Goal: Complete application form: Complete application form

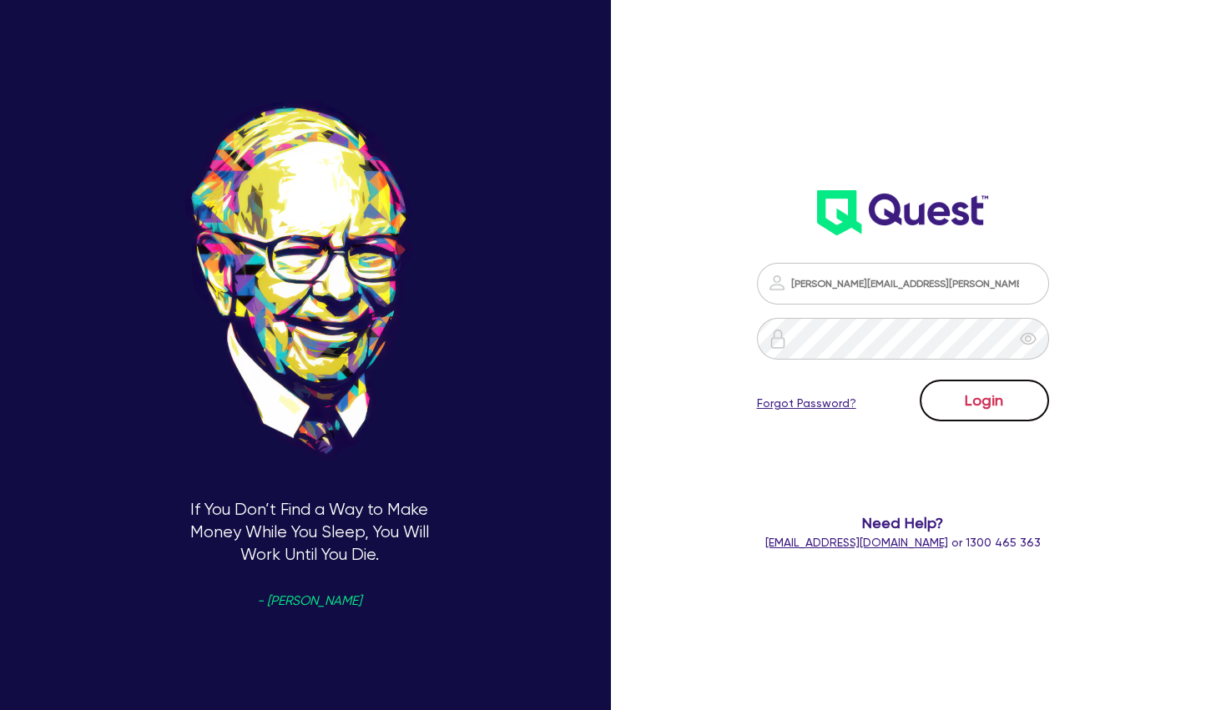
click at [986, 396] on button "Login" at bounding box center [984, 401] width 129 height 42
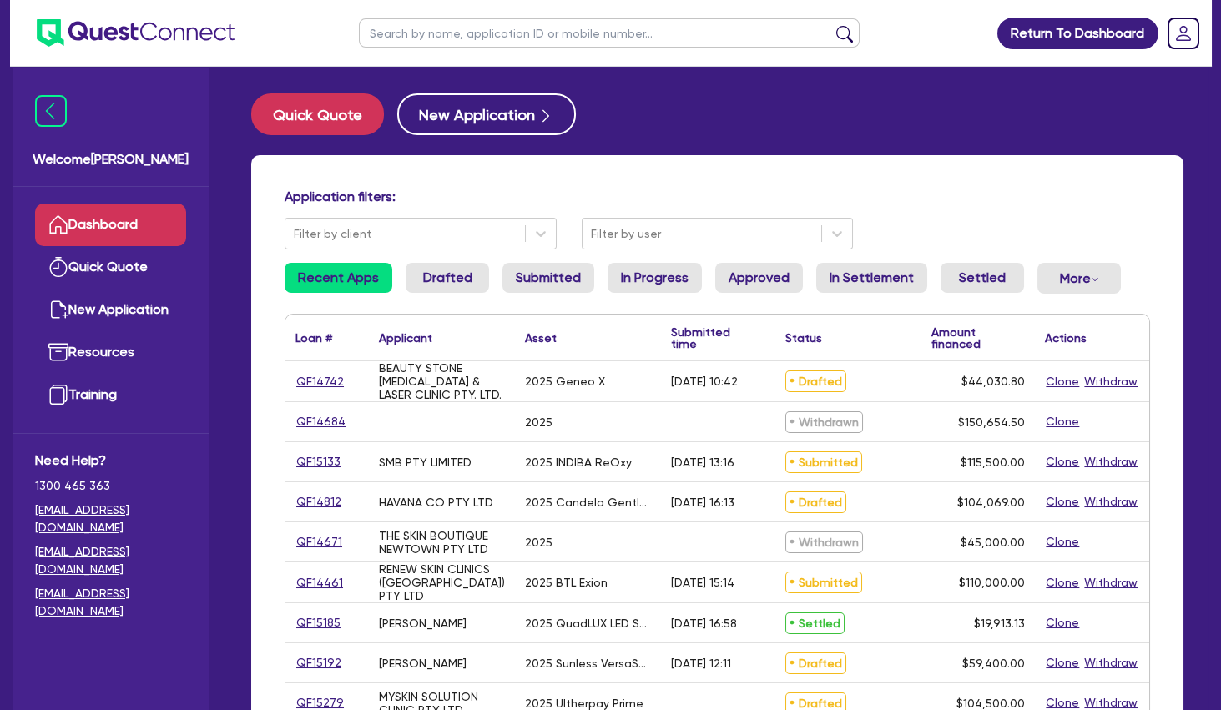
click at [492, 30] on input "text" at bounding box center [609, 32] width 501 height 29
click at [831, 25] on button "submit" at bounding box center [844, 36] width 27 height 23
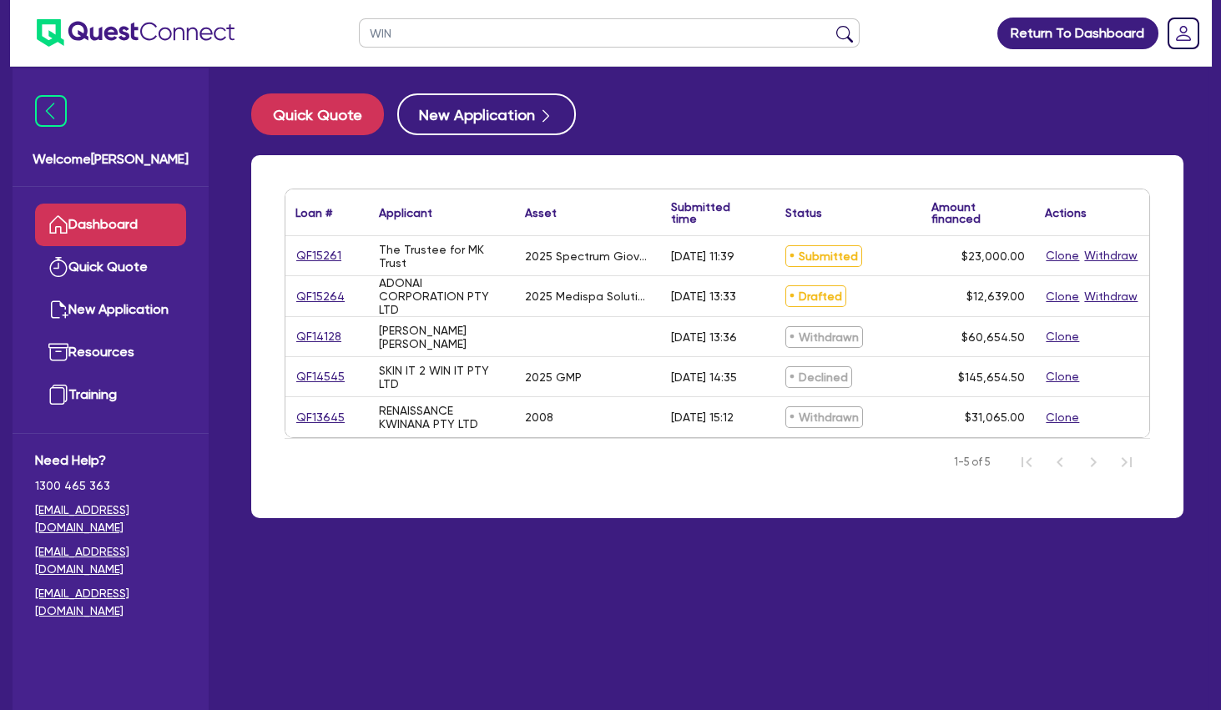
drag, startPoint x: 430, startPoint y: 27, endPoint x: 328, endPoint y: 24, distance: 101.9
click at [359, 24] on input "WIN" at bounding box center [609, 32] width 501 height 29
type input "[PERSON_NAME]"
click at [831, 25] on button "submit" at bounding box center [844, 36] width 27 height 23
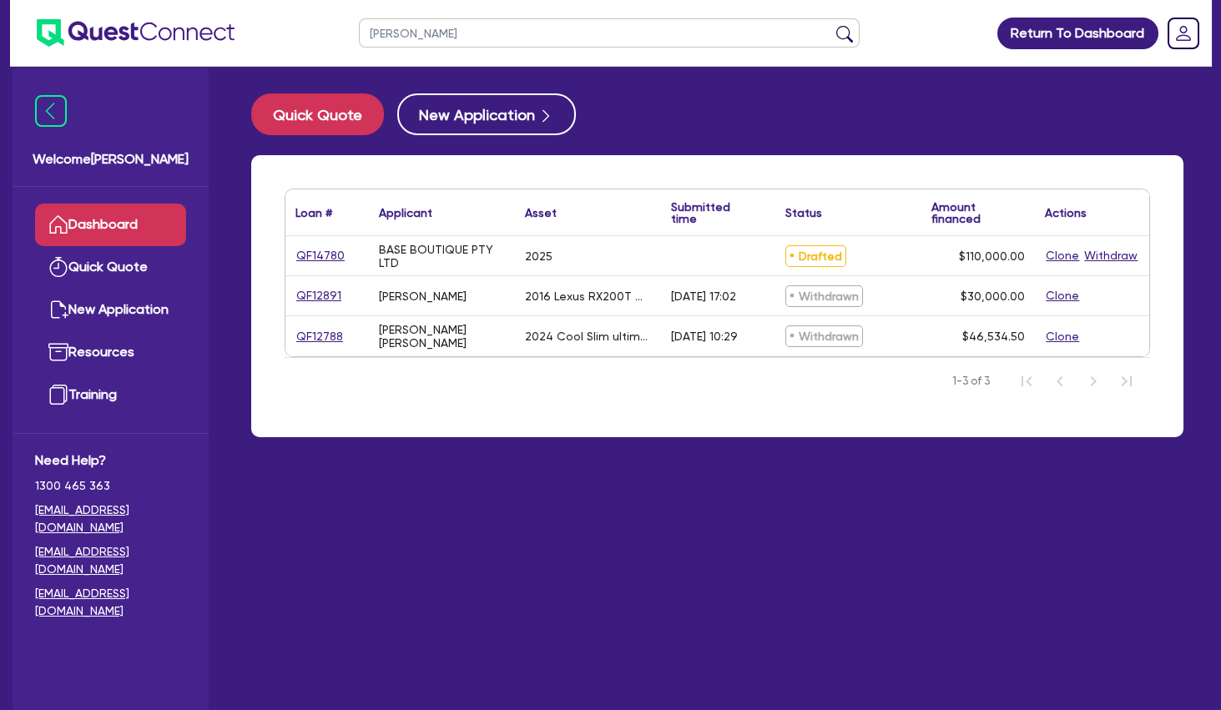
drag, startPoint x: 322, startPoint y: 31, endPoint x: 297, endPoint y: 31, distance: 25.0
click at [359, 31] on input "[PERSON_NAME]" at bounding box center [609, 32] width 501 height 29
click at [831, 25] on button "submit" at bounding box center [844, 36] width 27 height 23
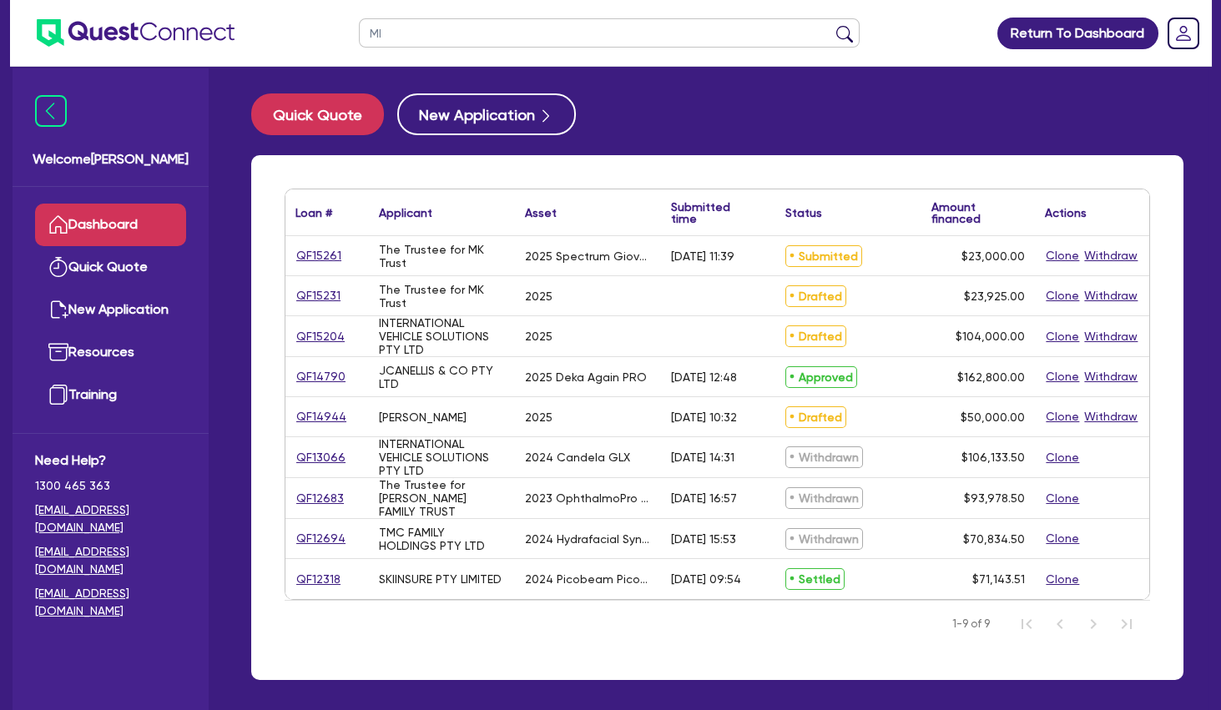
type input "M"
click at [570, 40] on input "text" at bounding box center [609, 32] width 501 height 29
type input "HUA"
click at [831, 25] on button "submit" at bounding box center [844, 36] width 27 height 23
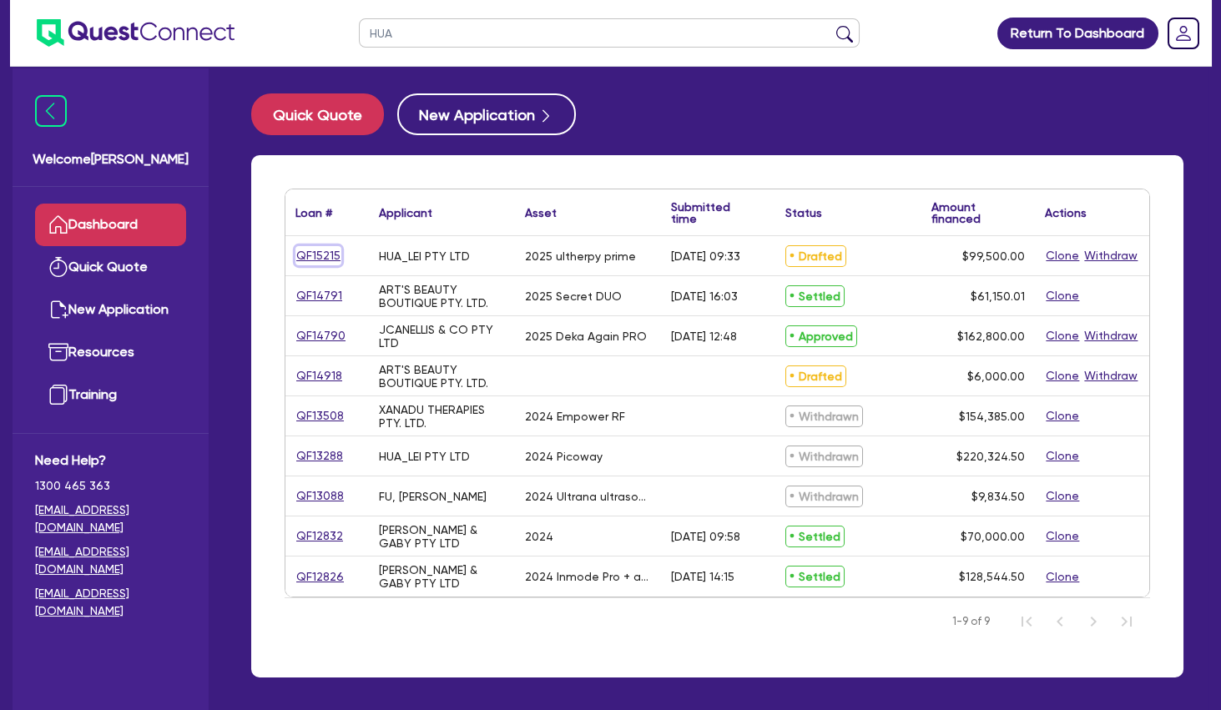
click at [315, 255] on link "QF15215" at bounding box center [318, 255] width 46 height 19
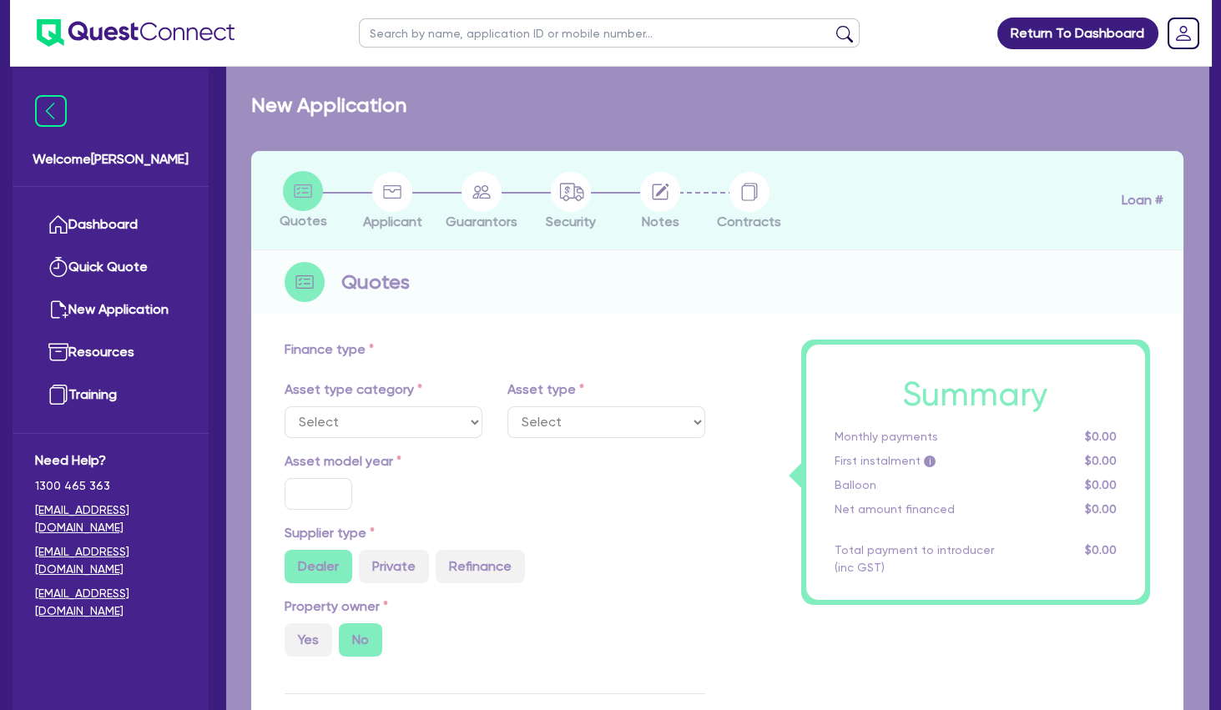
select select "SECONDARY_ASSETS"
type input "2025"
radio input "true"
type input "104,500"
type input "5,000"
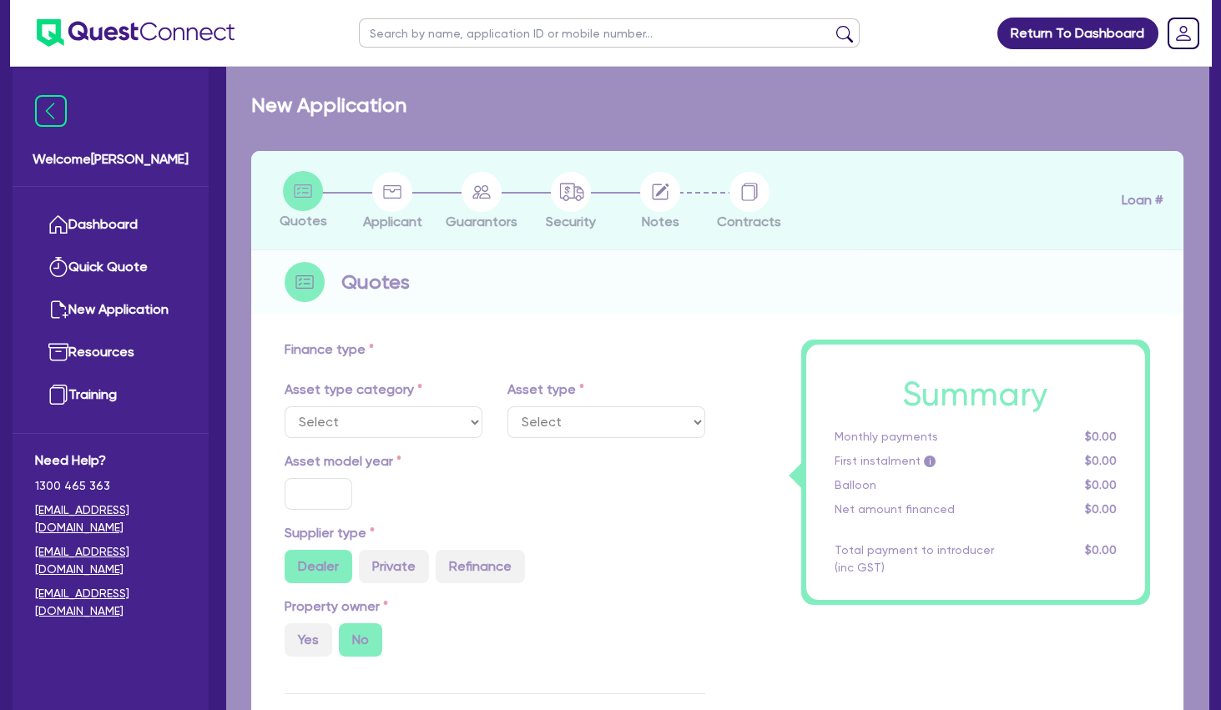
type input "2"
type input "1,990"
radio input "true"
type input "8"
type input "500"
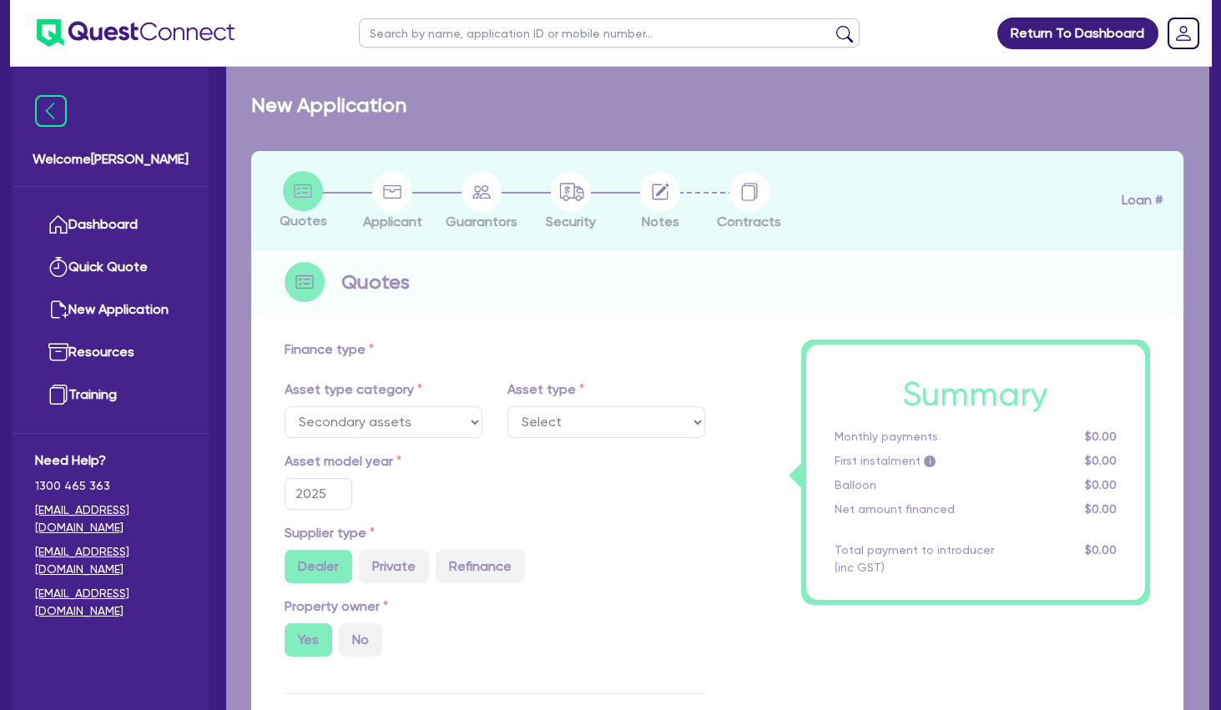
select select "MEDICAL_DENTAL_LABORATORY_EQUIPMENT"
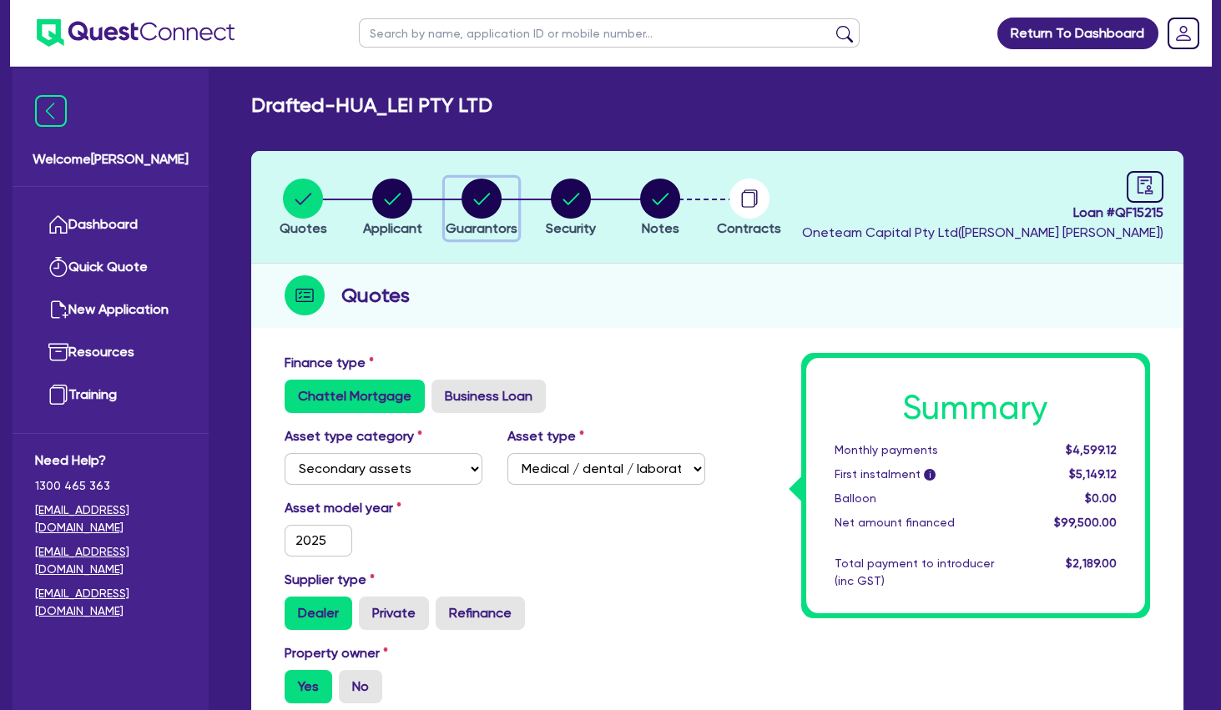
click at [480, 206] on circle "button" at bounding box center [482, 199] width 40 height 40
select select "MR"
select select "WA"
select select "MARRIED"
select select "PROPERTY"
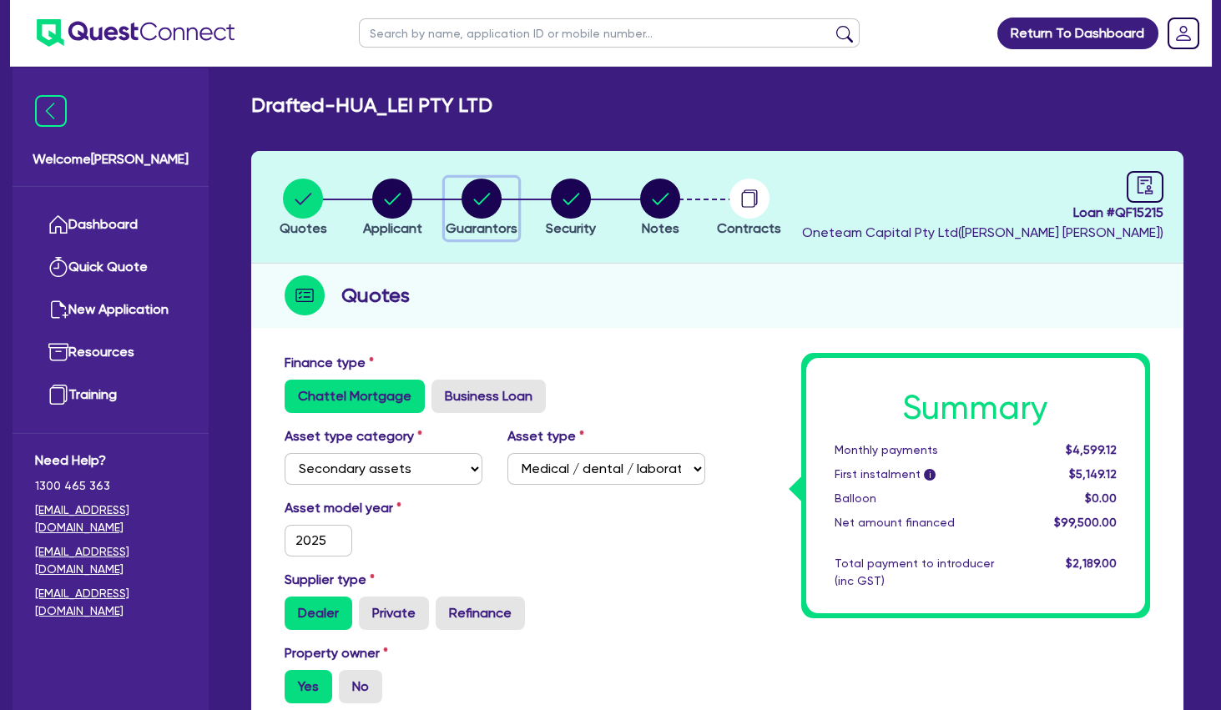
select select "CASH"
select select "VEHICLE"
select select "HOUSEHOLD_PERSONAL"
select select "OTHER"
select select "MORTGAGE"
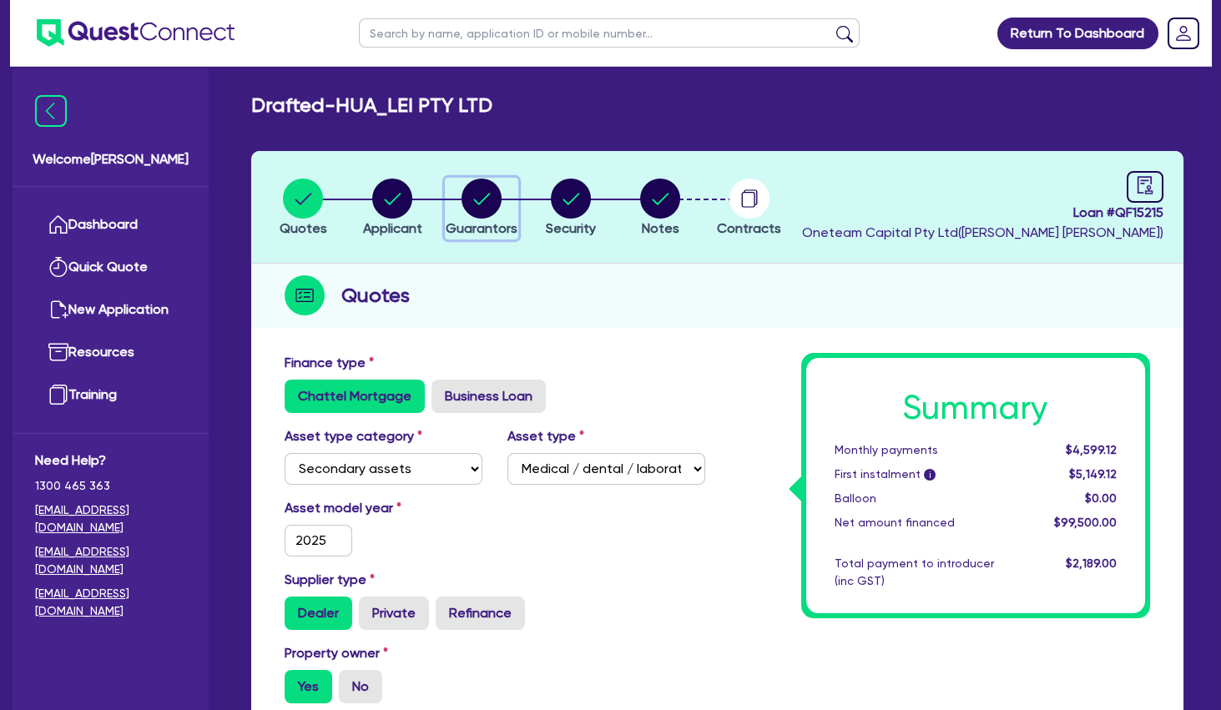
select select "MS"
select select "WA"
select select "MARRIED"
select select "PROPERTY"
select select "CASH"
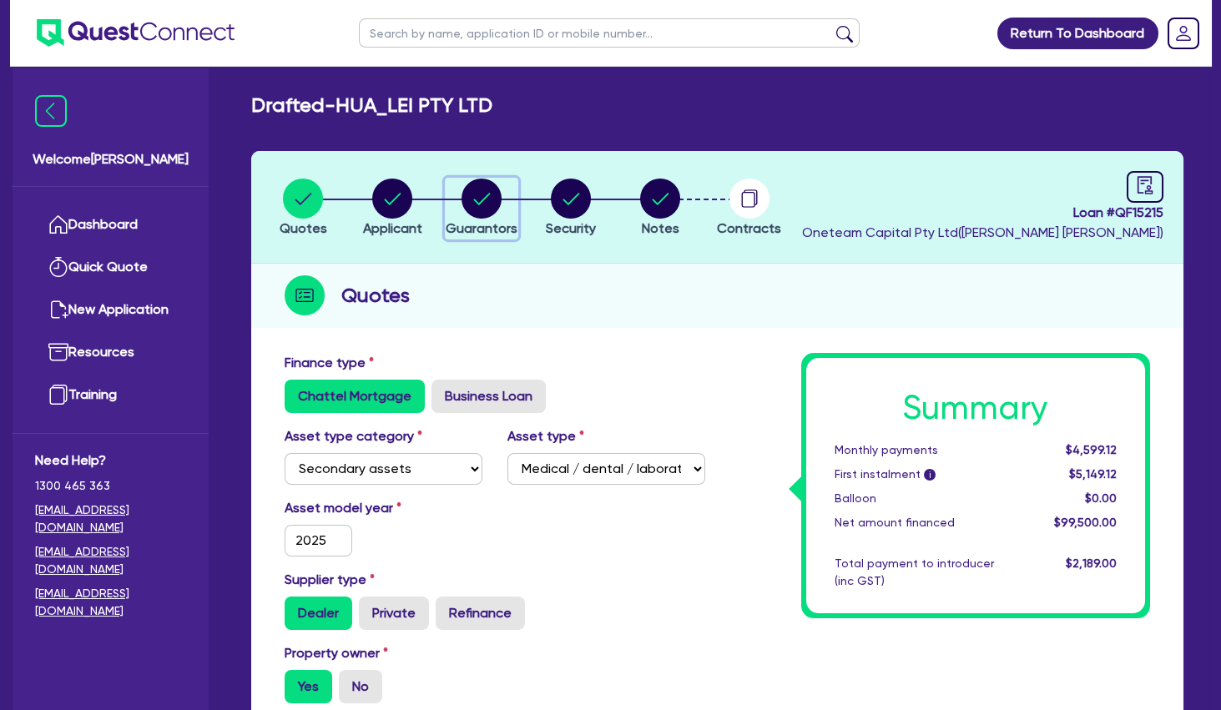
select select "VEHICLE"
select select "HOUSEHOLD_PERSONAL"
select select "OTHER"
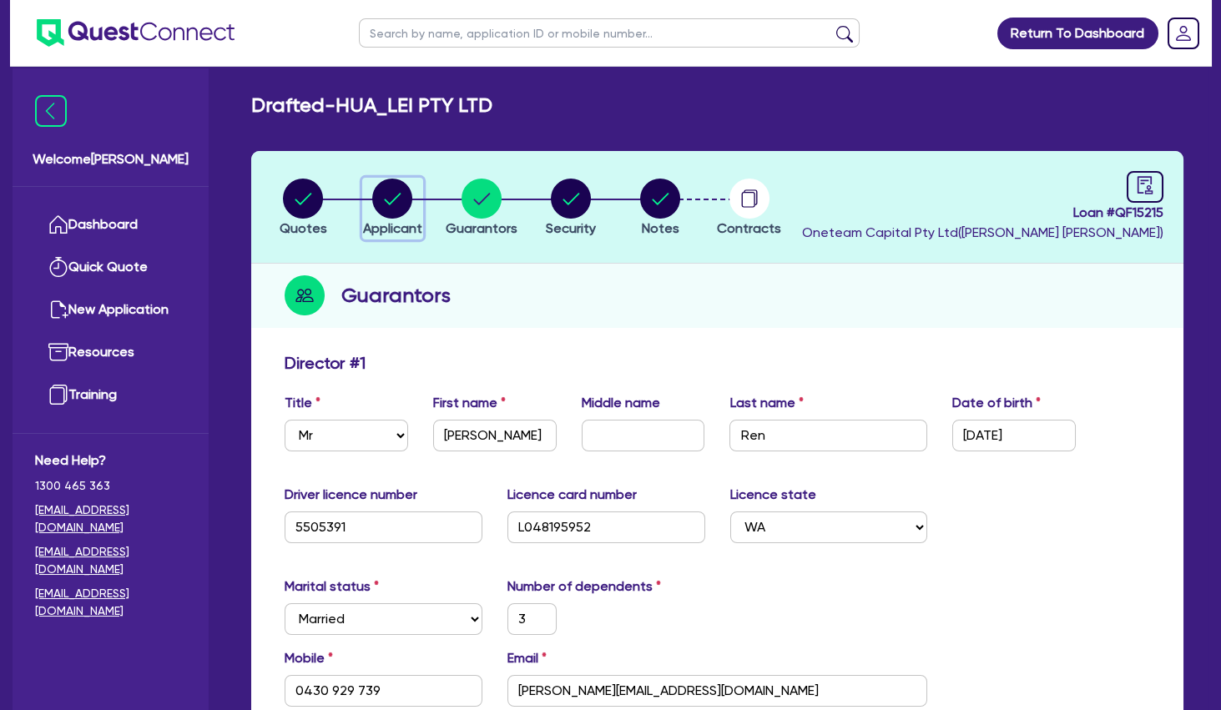
click at [396, 205] on circle "button" at bounding box center [392, 199] width 40 height 40
select select "COMPANY"
select select "HEALTH_BEAUTY"
select select "HAIR_BEAUTY_SALONS"
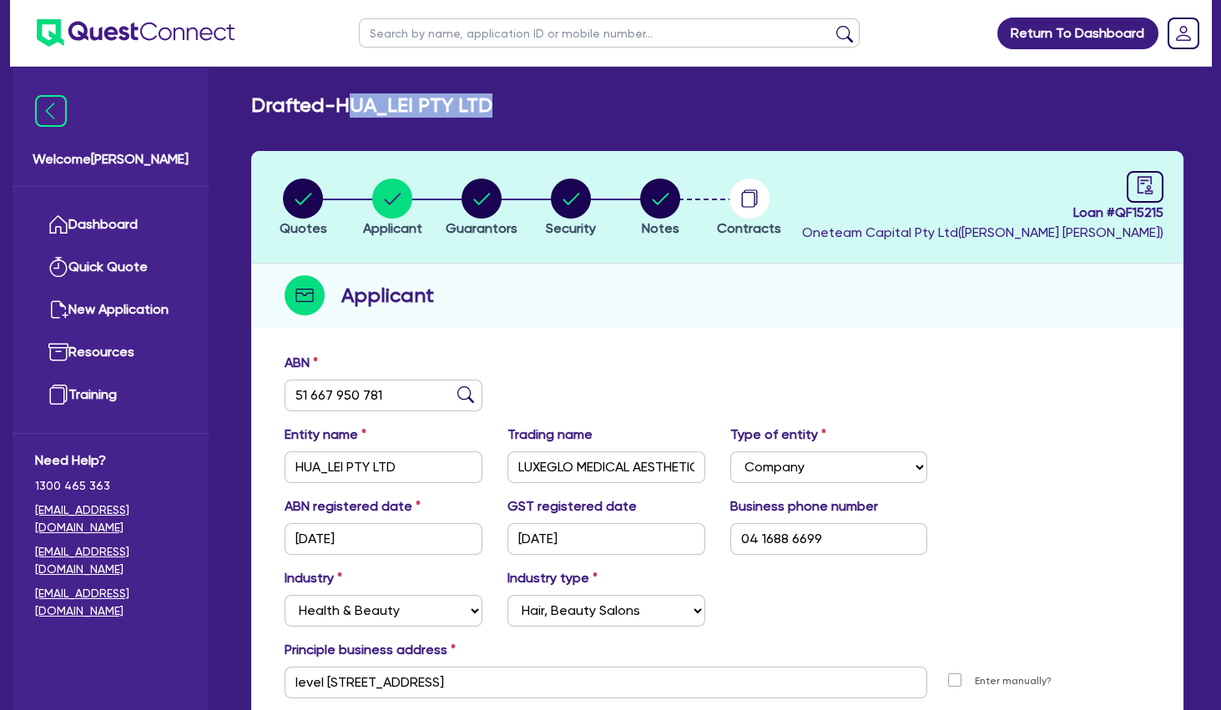
drag, startPoint x: 356, startPoint y: 104, endPoint x: 504, endPoint y: 102, distance: 148.6
click at [492, 102] on h2 "Drafted - HUA_LEI PTY LTD" at bounding box center [371, 105] width 241 height 24
drag, startPoint x: 507, startPoint y: 102, endPoint x: 255, endPoint y: 99, distance: 251.2
click at [255, 99] on div "Drafted - HUA_LEI PTY LTD" at bounding box center [717, 105] width 957 height 24
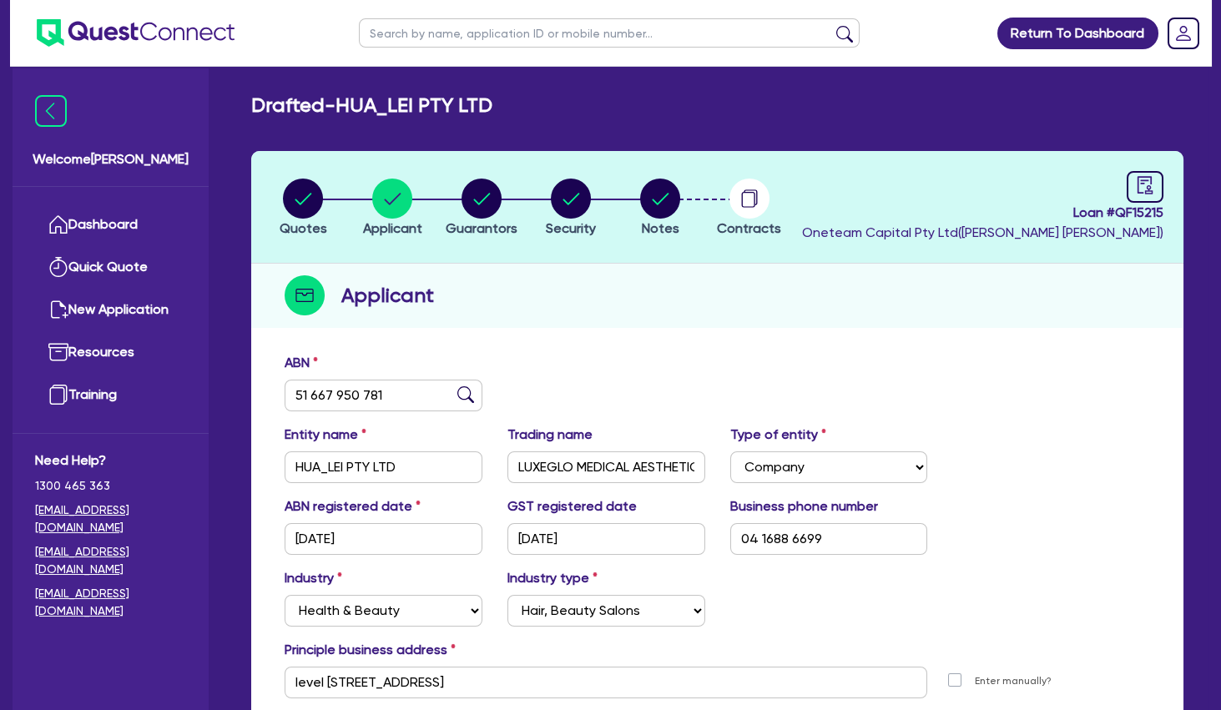
click at [255, 99] on h2 "Drafted - HUA_LEI PTY LTD" at bounding box center [371, 105] width 241 height 24
click at [492, 195] on circle "button" at bounding box center [482, 199] width 40 height 40
select select "MR"
select select "WA"
select select "MARRIED"
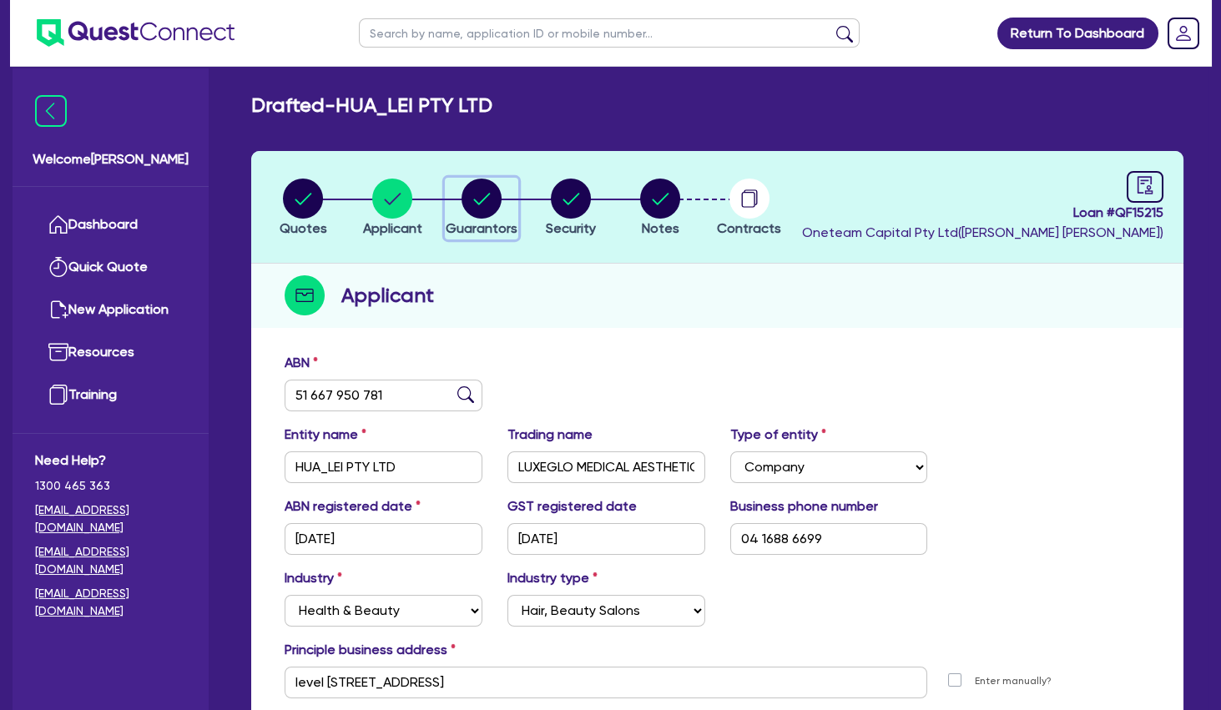
select select "PROPERTY"
select select "CASH"
select select "VEHICLE"
select select "HOUSEHOLD_PERSONAL"
select select "OTHER"
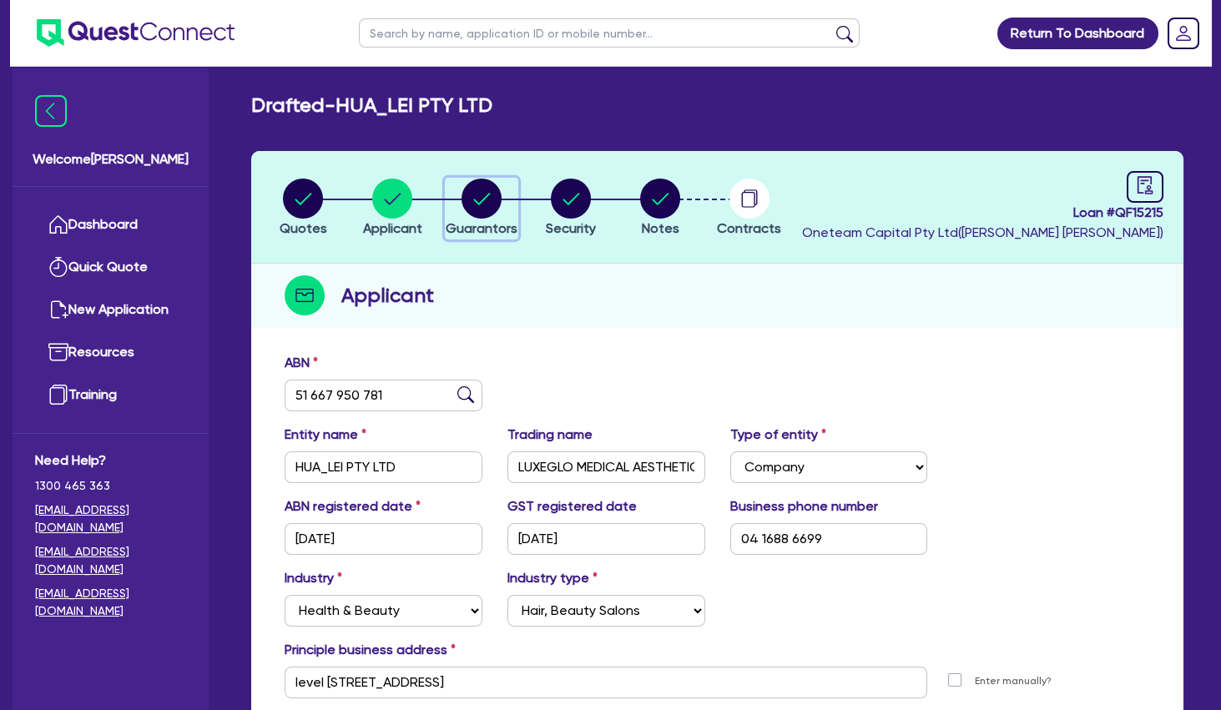
select select "MORTGAGE"
select select "MS"
select select "WA"
select select "MARRIED"
select select "PROPERTY"
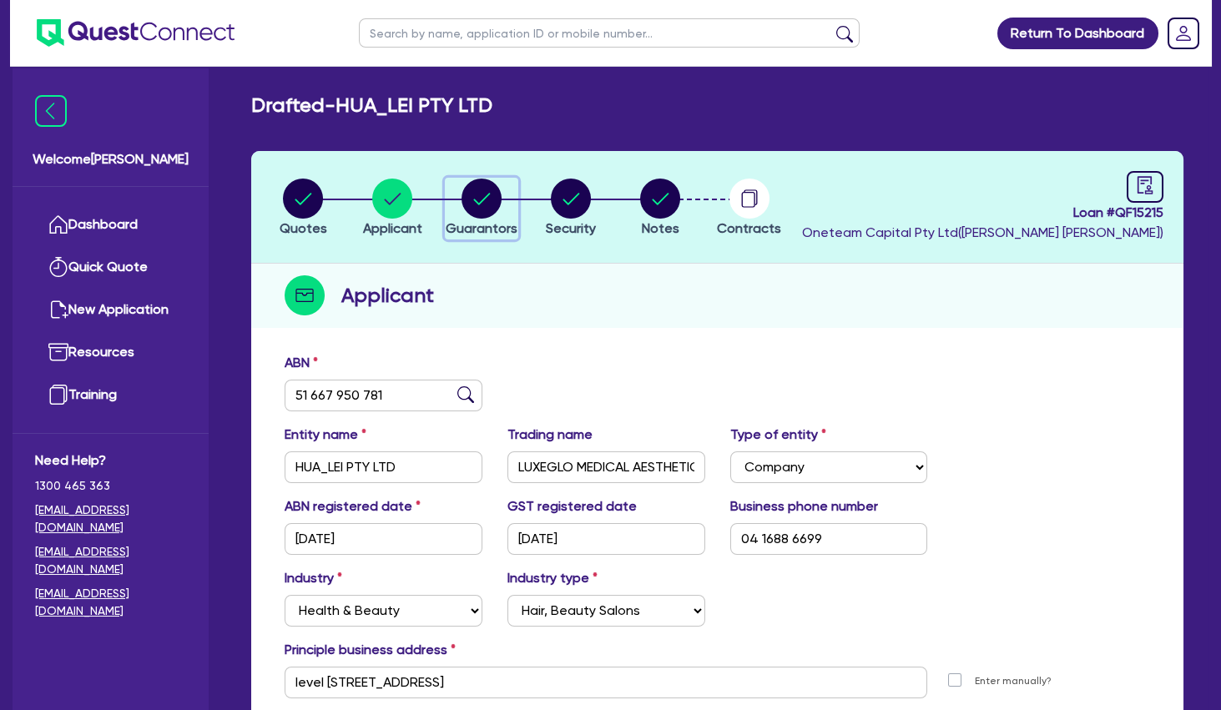
select select "CASH"
select select "VEHICLE"
select select "HOUSEHOLD_PERSONAL"
select select "OTHER"
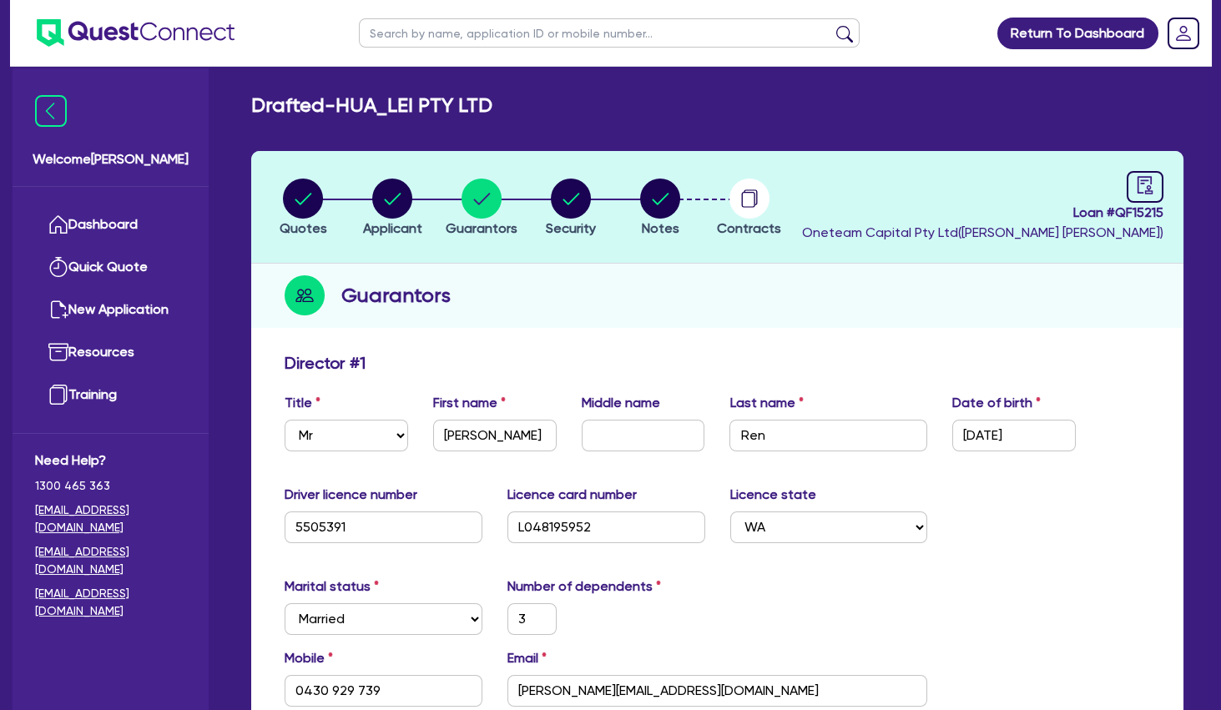
click at [503, 293] on div "Guarantors" at bounding box center [717, 296] width 932 height 64
click at [401, 199] on circle "button" at bounding box center [392, 199] width 40 height 40
select select "COMPANY"
select select "HEALTH_BEAUTY"
select select "HAIR_BEAUTY_SALONS"
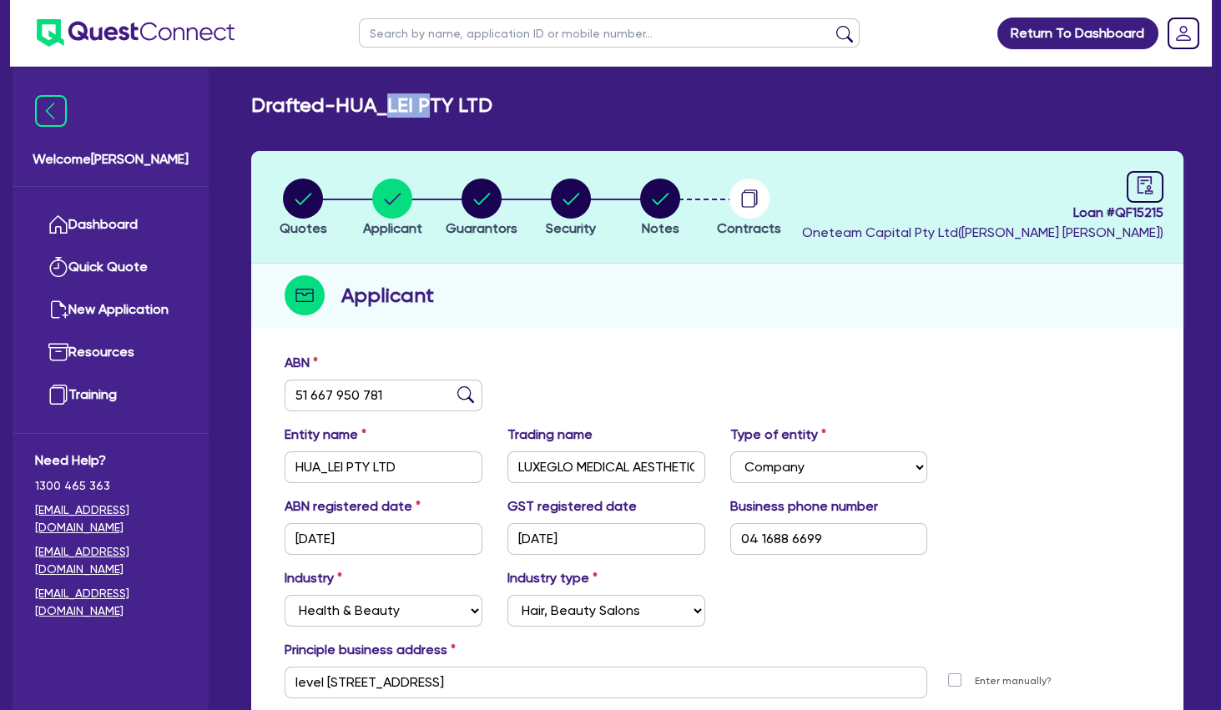
drag, startPoint x: 393, startPoint y: 93, endPoint x: 456, endPoint y: 89, distance: 62.7
click at [455, 89] on main "Drafted - HUA_LEI PTY LTD Quotes Applicant [GEOGRAPHIC_DATA] Security Notes Con…" at bounding box center [717, 455] width 982 height 777
click at [456, 89] on main "Drafted - HUA_LEI PTY LTD Quotes Applicant [GEOGRAPHIC_DATA] Security Notes Con…" at bounding box center [717, 455] width 982 height 777
drag, startPoint x: 386, startPoint y: 99, endPoint x: 431, endPoint y: 103, distance: 44.4
click at [431, 103] on h2 "Drafted - HUA_LEI PTY LTD" at bounding box center [371, 105] width 241 height 24
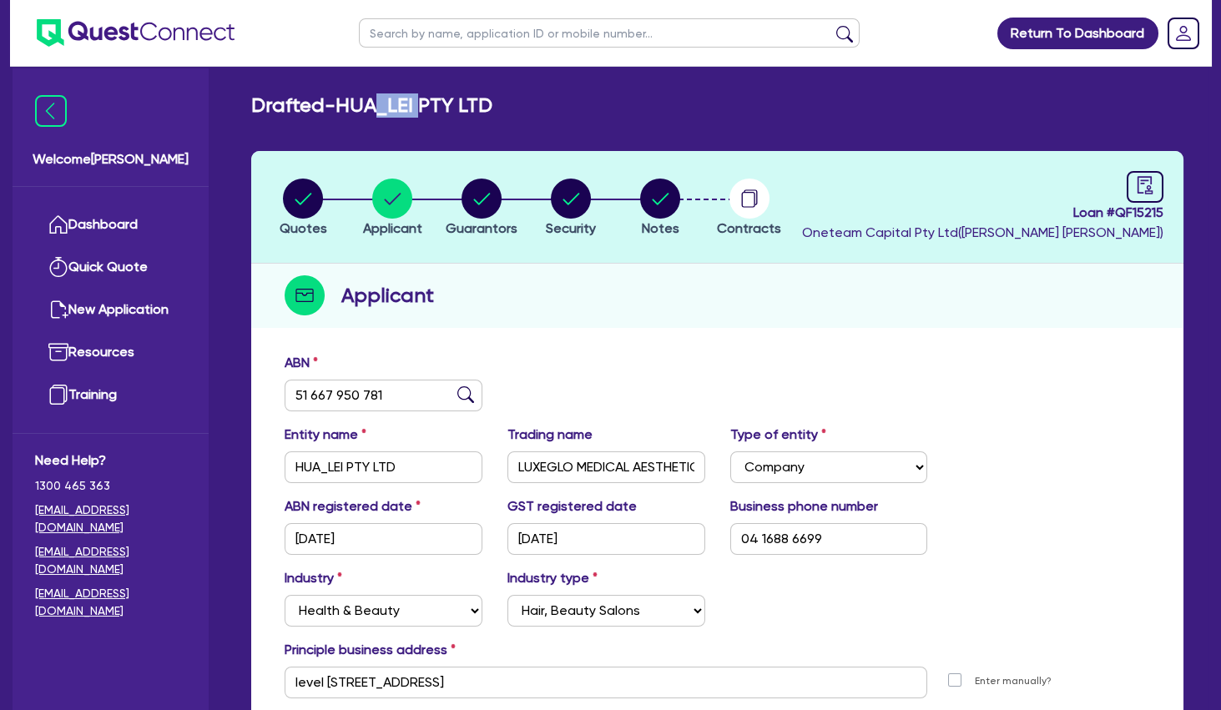
click at [431, 103] on h2 "Drafted - HUA_LEI PTY LTD" at bounding box center [371, 105] width 241 height 24
drag, startPoint x: 391, startPoint y: 100, endPoint x: 442, endPoint y: 107, distance: 51.3
click at [437, 107] on h2 "Drafted - HUA_LEI PTY LTD" at bounding box center [371, 105] width 241 height 24
click at [442, 107] on h2 "Drafted - HUA_LEI PTY LTD" at bounding box center [371, 105] width 241 height 24
drag, startPoint x: 415, startPoint y: 458, endPoint x: 269, endPoint y: 464, distance: 146.2
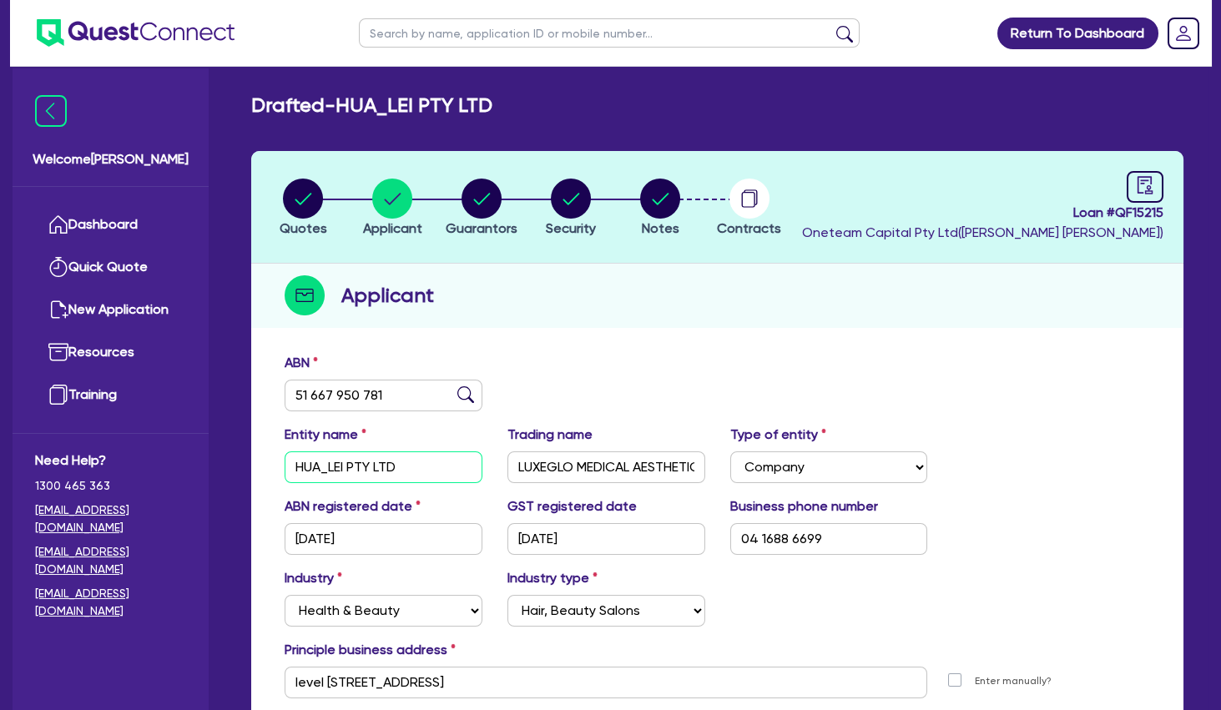
click at [285, 464] on input "HUA_LEI PTY LTD" at bounding box center [384, 468] width 198 height 32
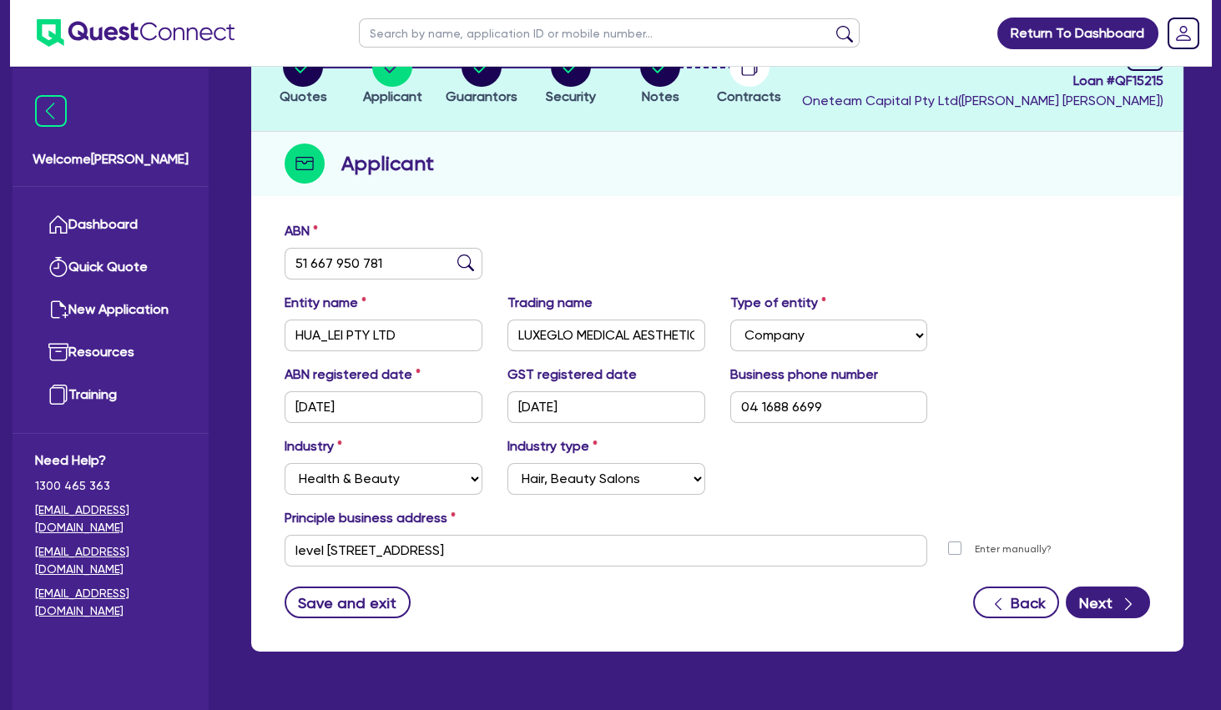
scroll to position [174, 0]
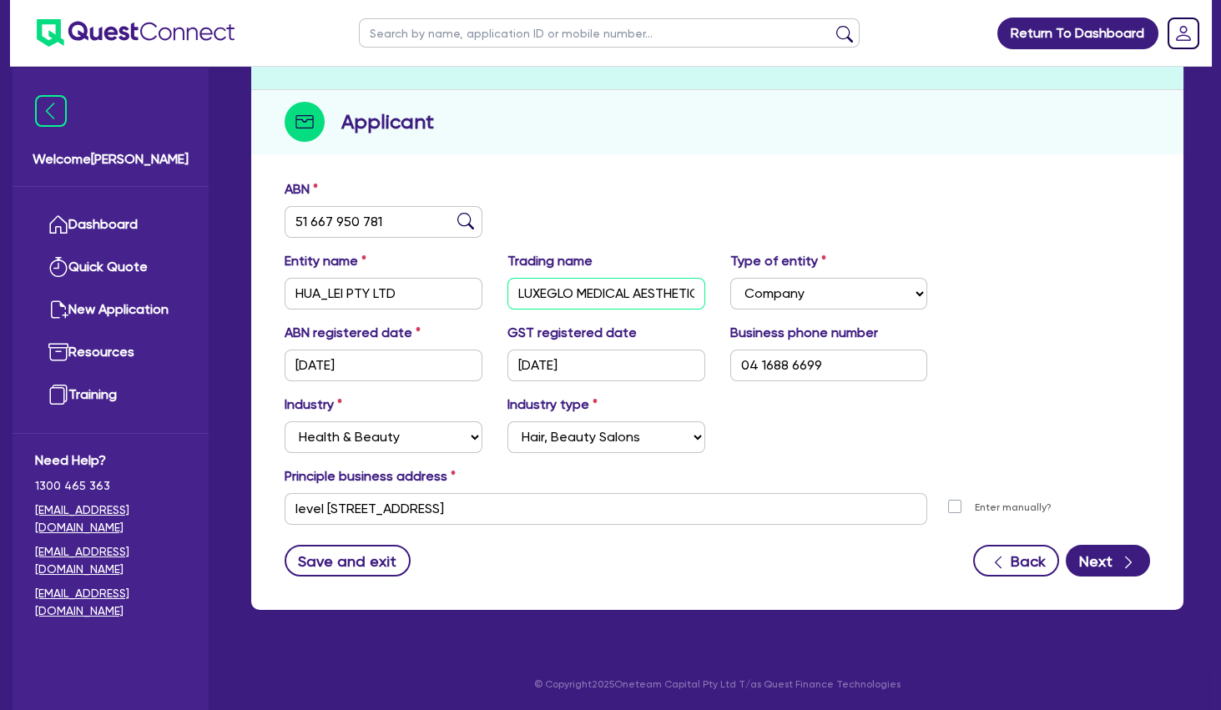
click at [615, 290] on input "LUXEGLO MEDICAL AESTHETICS" at bounding box center [606, 294] width 198 height 32
click at [614, 290] on input "LUXEGLO MEDICAL AESTHETICS" at bounding box center [606, 294] width 198 height 32
click at [438, 184] on div "ABN 51 667 950 781" at bounding box center [383, 208] width 223 height 58
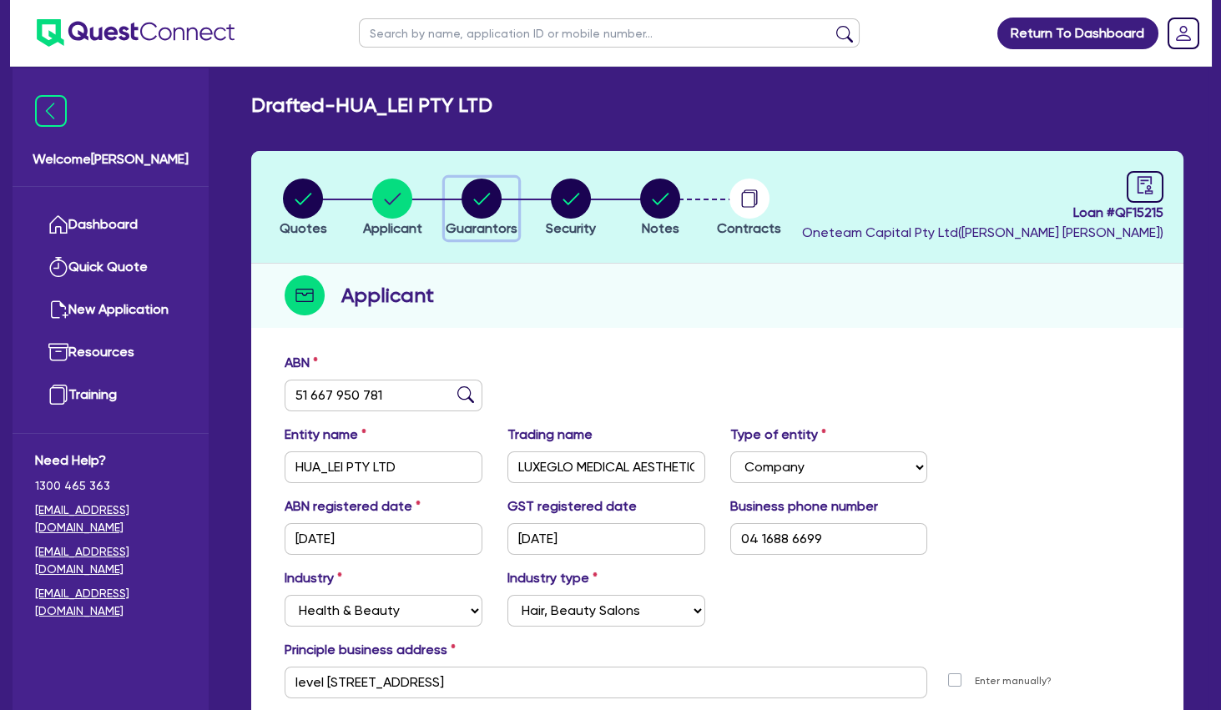
click at [481, 196] on circle "button" at bounding box center [482, 199] width 40 height 40
select select "MR"
select select "WA"
select select "MARRIED"
select select "PROPERTY"
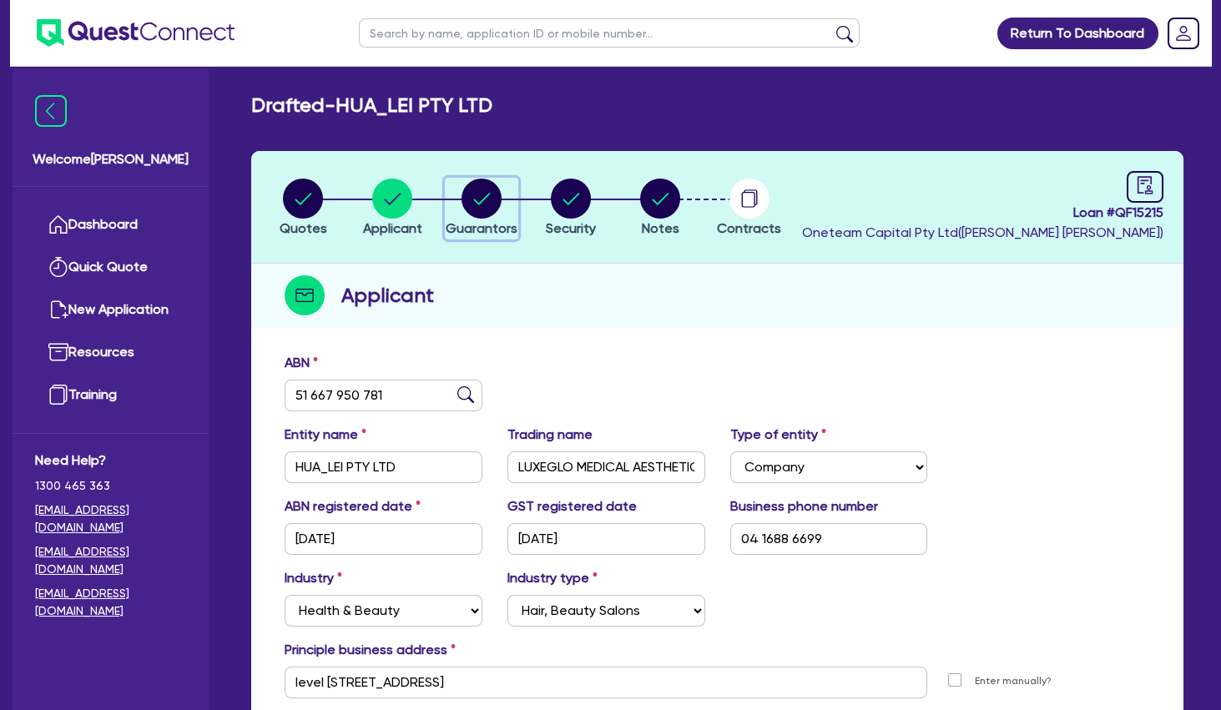
select select "CASH"
select select "VEHICLE"
select select "HOUSEHOLD_PERSONAL"
select select "OTHER"
select select "MORTGAGE"
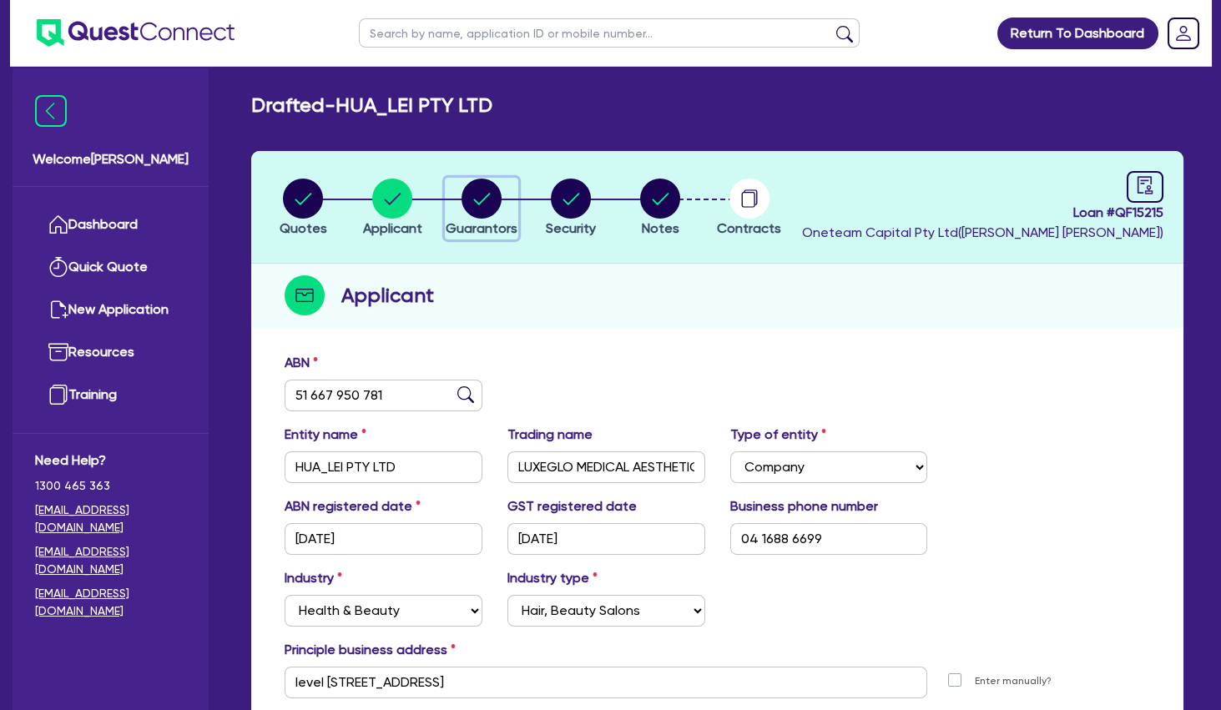
select select "MS"
select select "WA"
select select "MARRIED"
select select "PROPERTY"
select select "CASH"
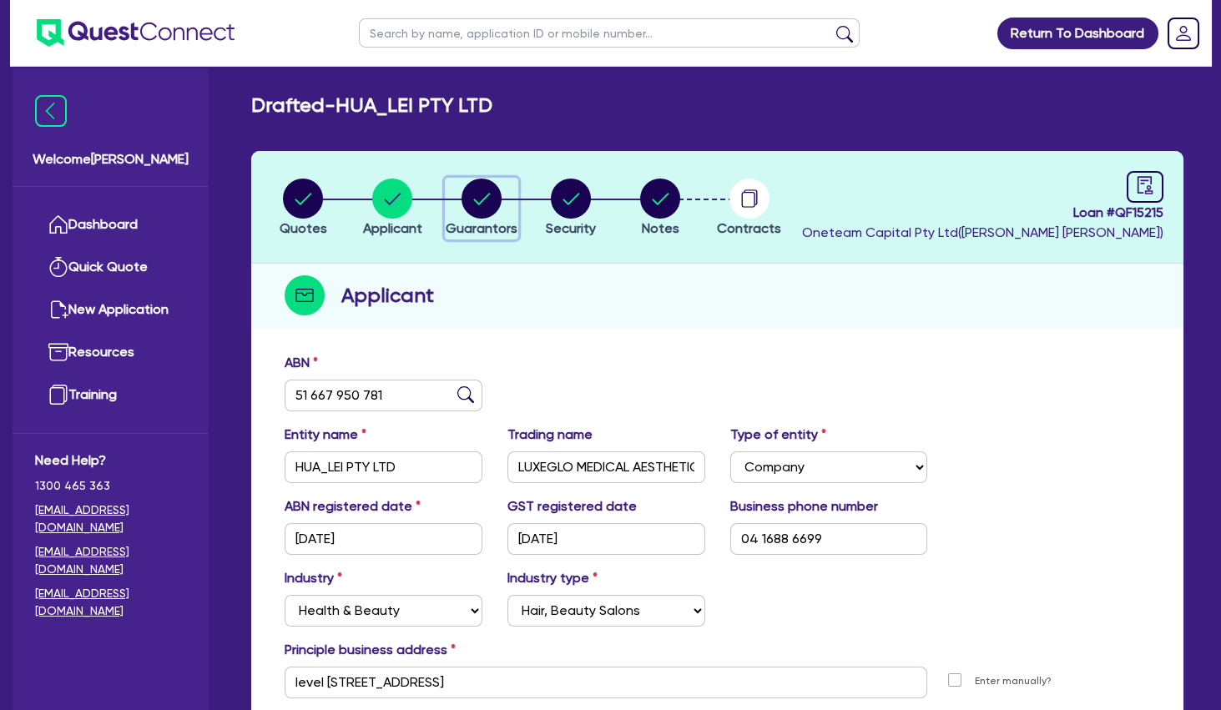
select select "VEHICLE"
select select "HOUSEHOLD_PERSONAL"
select select "OTHER"
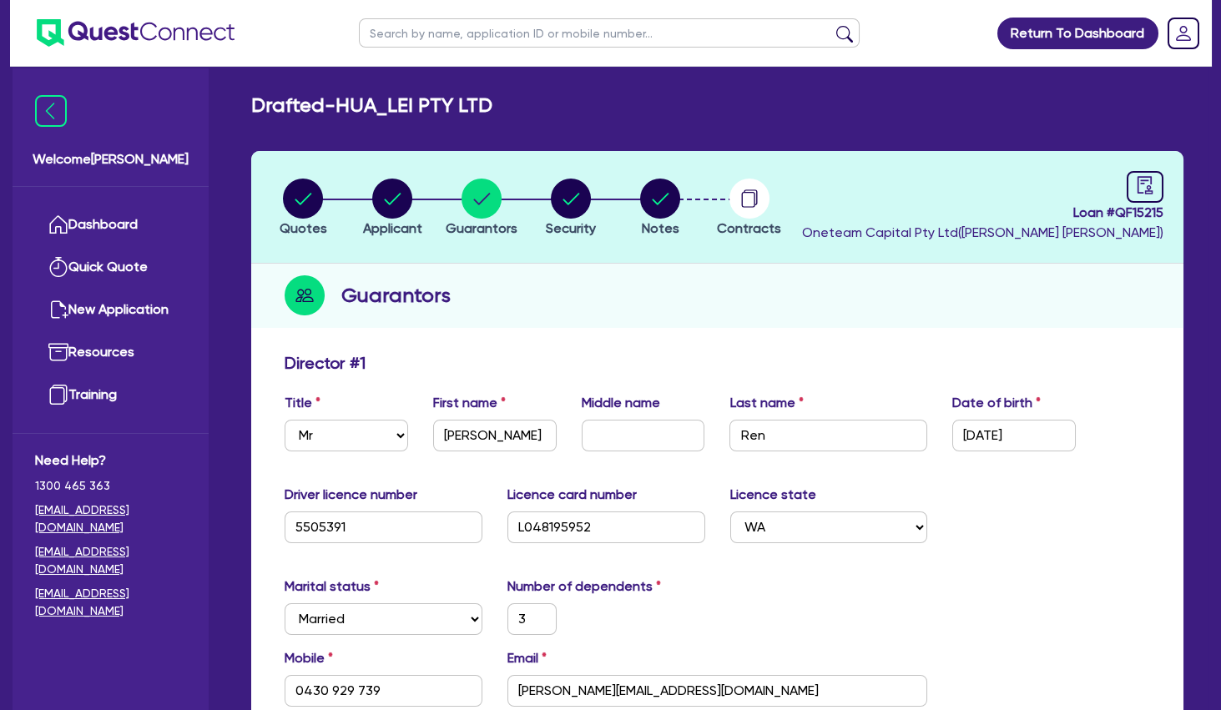
click at [503, 18] on input "text" at bounding box center [609, 32] width 501 height 29
type input "[PERSON_NAME]"
click button "submit" at bounding box center [844, 36] width 27 height 23
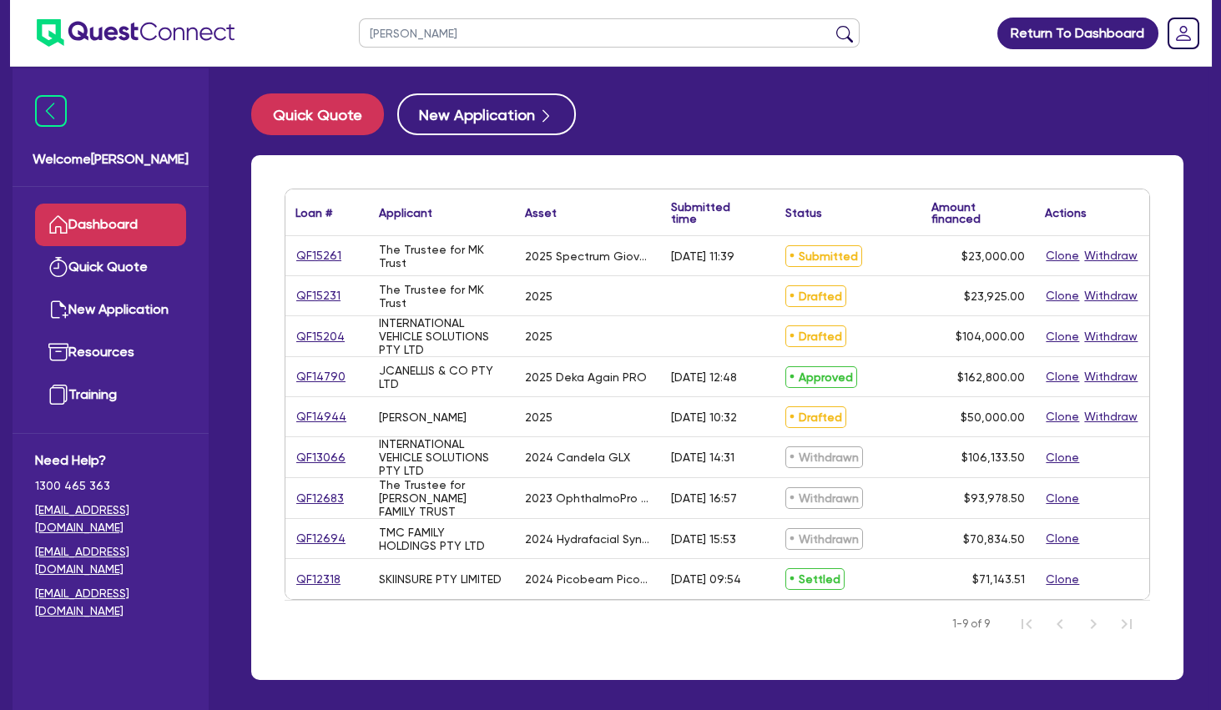
click at [315, 258] on link "QF15261" at bounding box center [318, 255] width 47 height 19
select select "SECONDARY_ASSETS"
select select "MEDICAL_DENTAL_LABORATORY_EQUIPMENT"
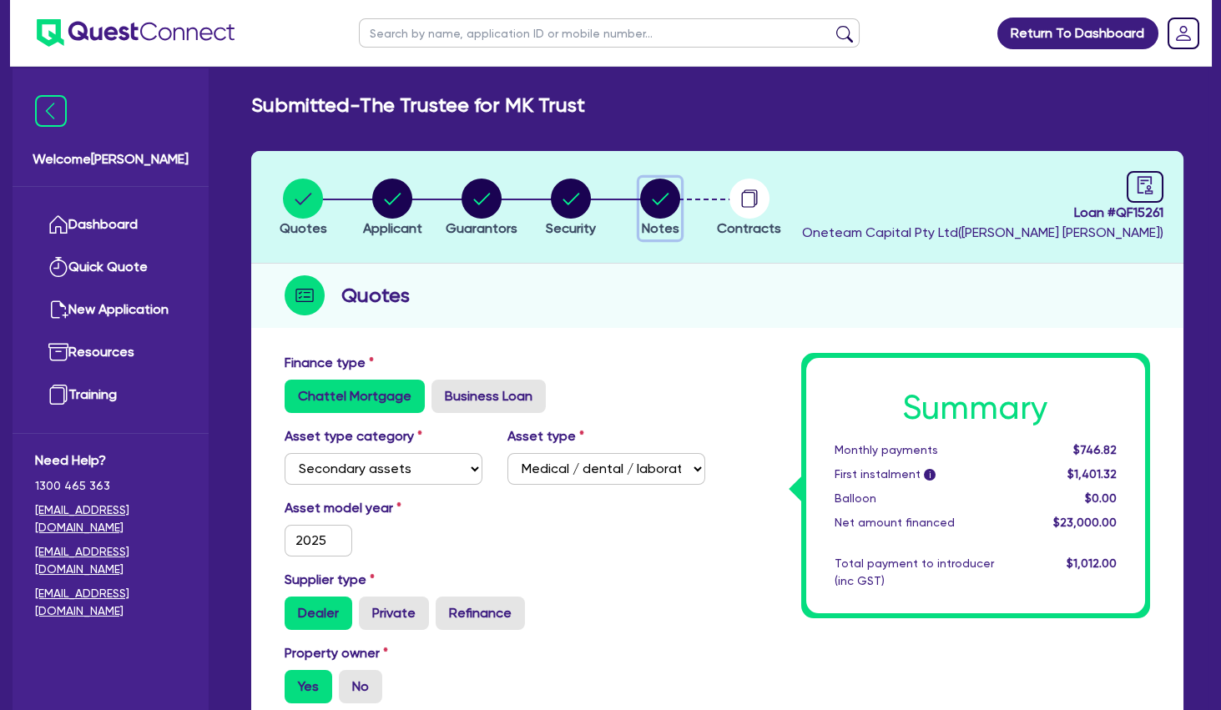
click at [660, 201] on icon "button" at bounding box center [661, 199] width 17 height 12
select select "Other"
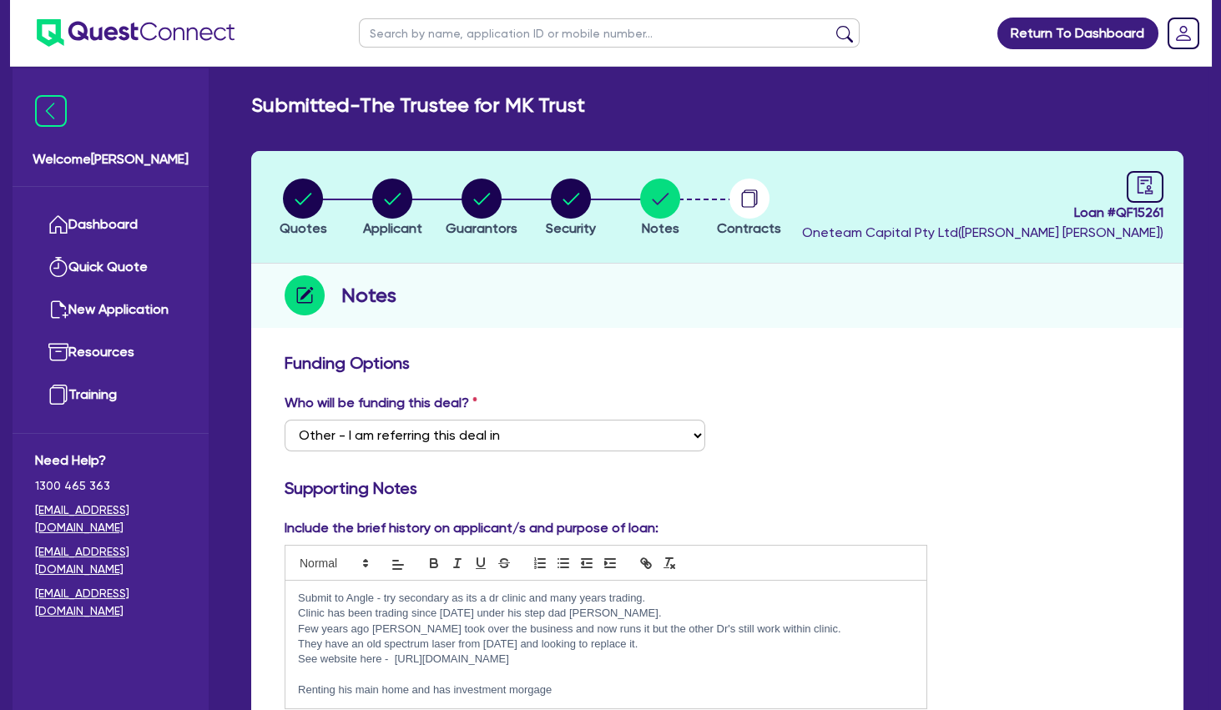
click at [665, 598] on p "Submit to Angle - try secondary as its a dr clinic and many years trading." at bounding box center [606, 598] width 616 height 15
drag, startPoint x: 1164, startPoint y: 214, endPoint x: 1116, endPoint y: 214, distance: 47.6
click at [1116, 214] on header "Quotes Applicant [GEOGRAPHIC_DATA] Security Notes Contracts Loan # QF15261 Onet…" at bounding box center [717, 207] width 932 height 113
copy span "QF15261"
click at [1063, 315] on div "Notes" at bounding box center [717, 296] width 932 height 64
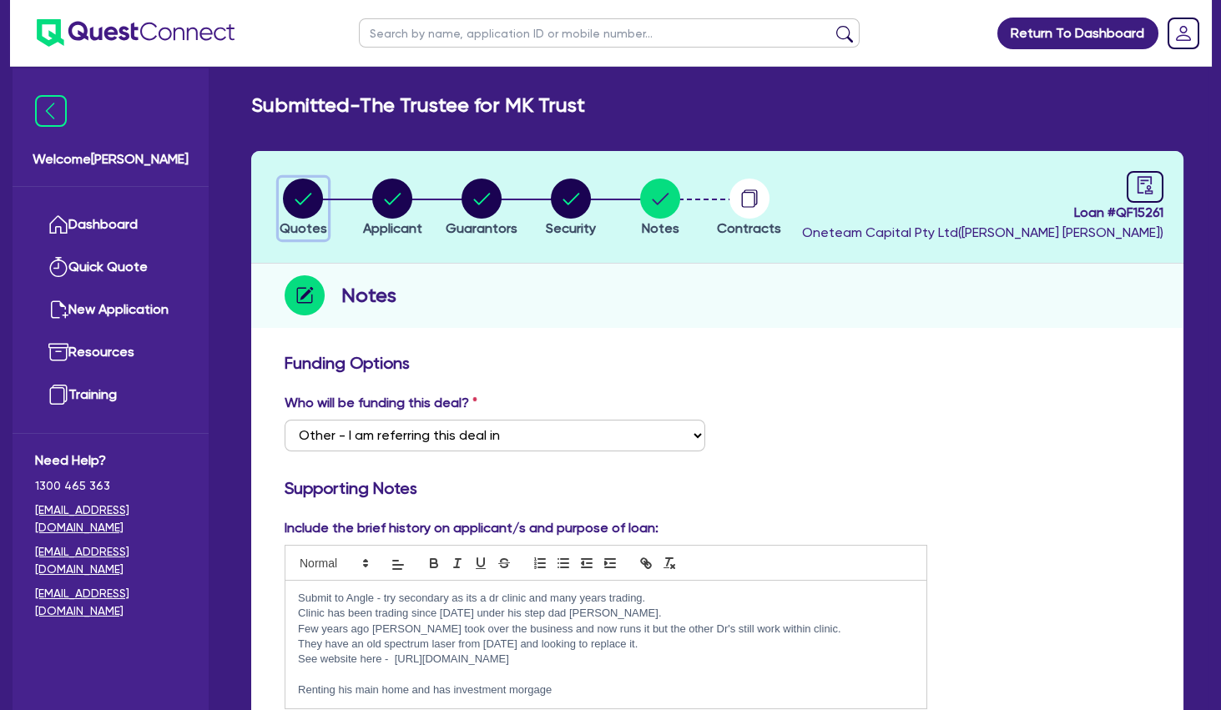
click at [303, 199] on circle "button" at bounding box center [303, 199] width 40 height 40
select select "SECONDARY_ASSETS"
select select "MEDICAL_DENTAL_LABORATORY_EQUIPMENT"
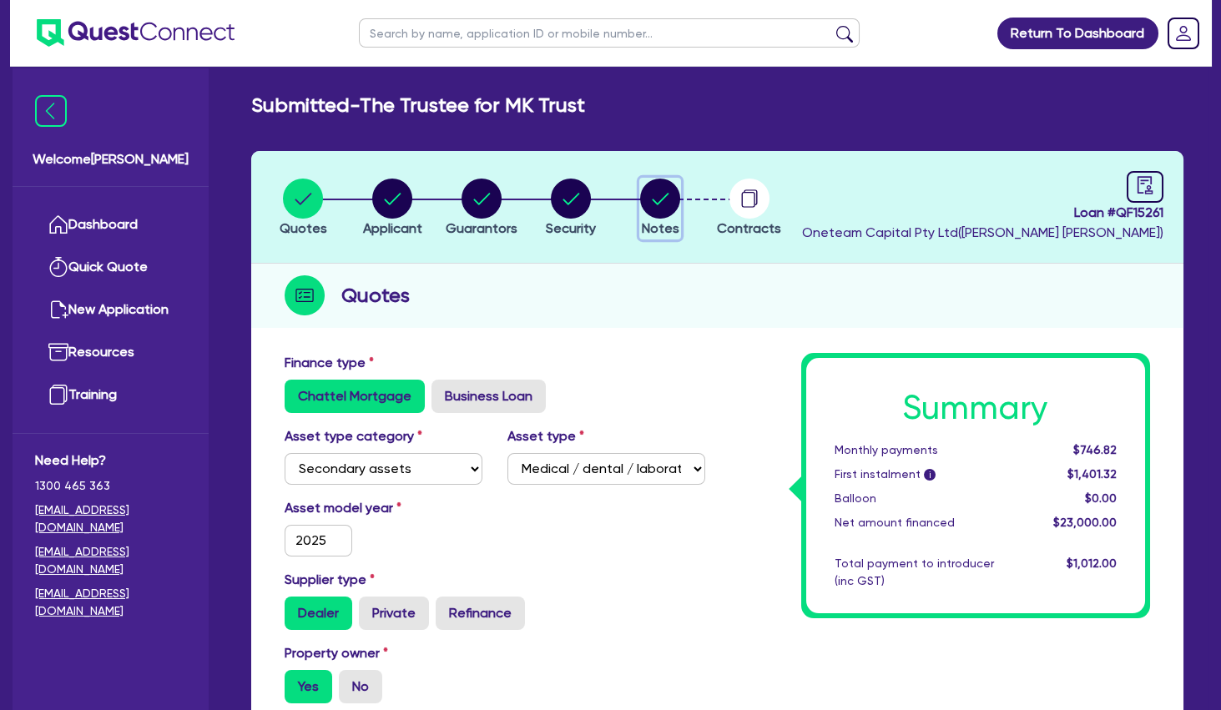
click at [662, 193] on circle "button" at bounding box center [660, 199] width 40 height 40
select select "Other"
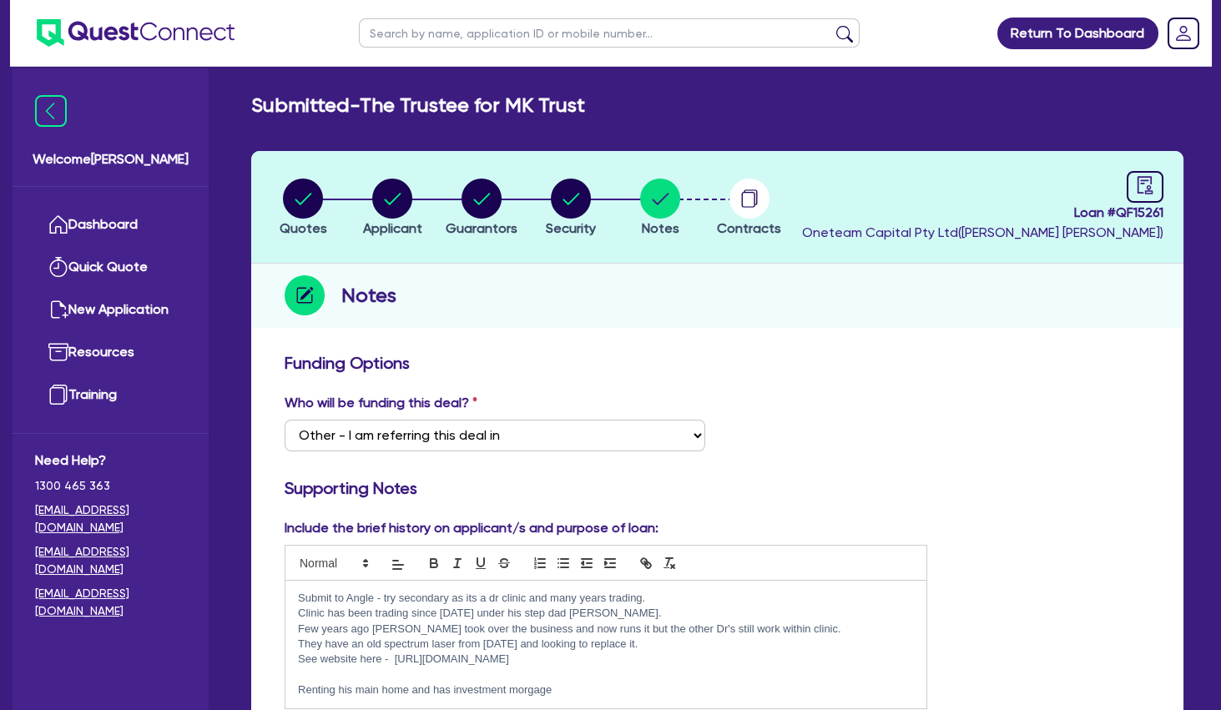
click at [709, 613] on p "Clinic has been trading since [DATE] under his step dad [PERSON_NAME]." at bounding box center [606, 613] width 616 height 15
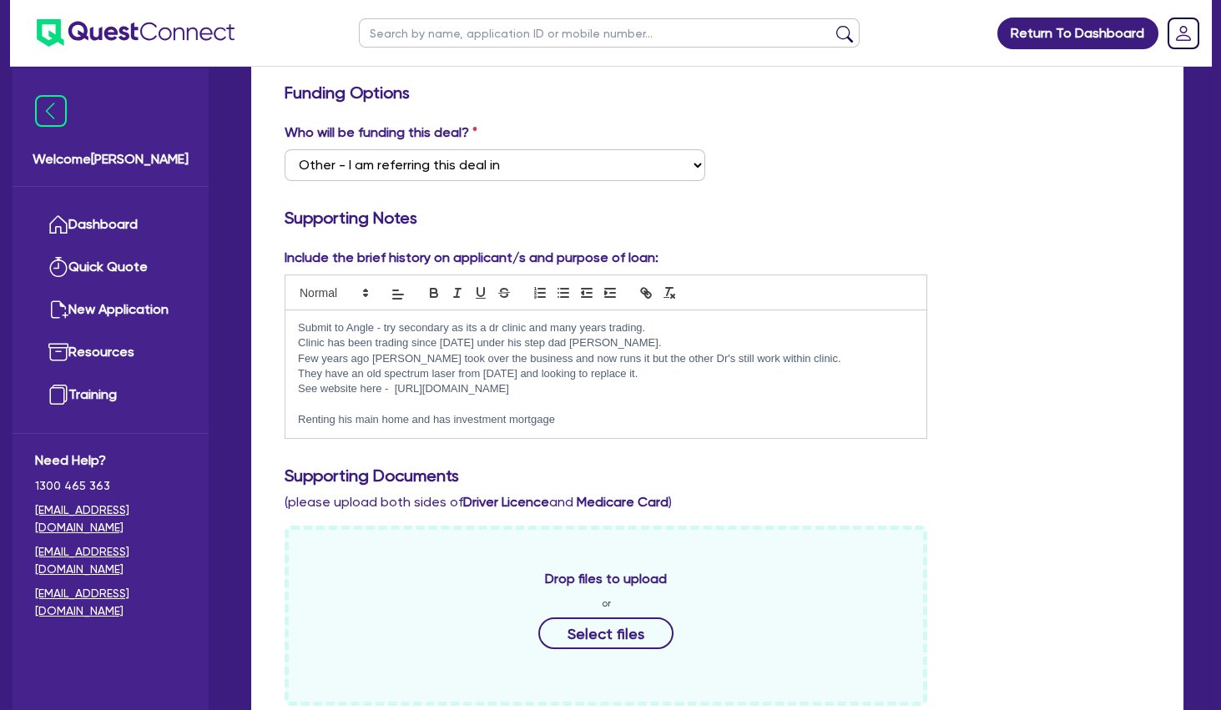
click at [676, 346] on p "Clinic has been trading since [DATE] under his step dad [PERSON_NAME]." at bounding box center [606, 343] width 616 height 15
click at [675, 323] on p "Submit to Angle - try secondary as its a dr clinic and many years trading." at bounding box center [606, 328] width 616 height 15
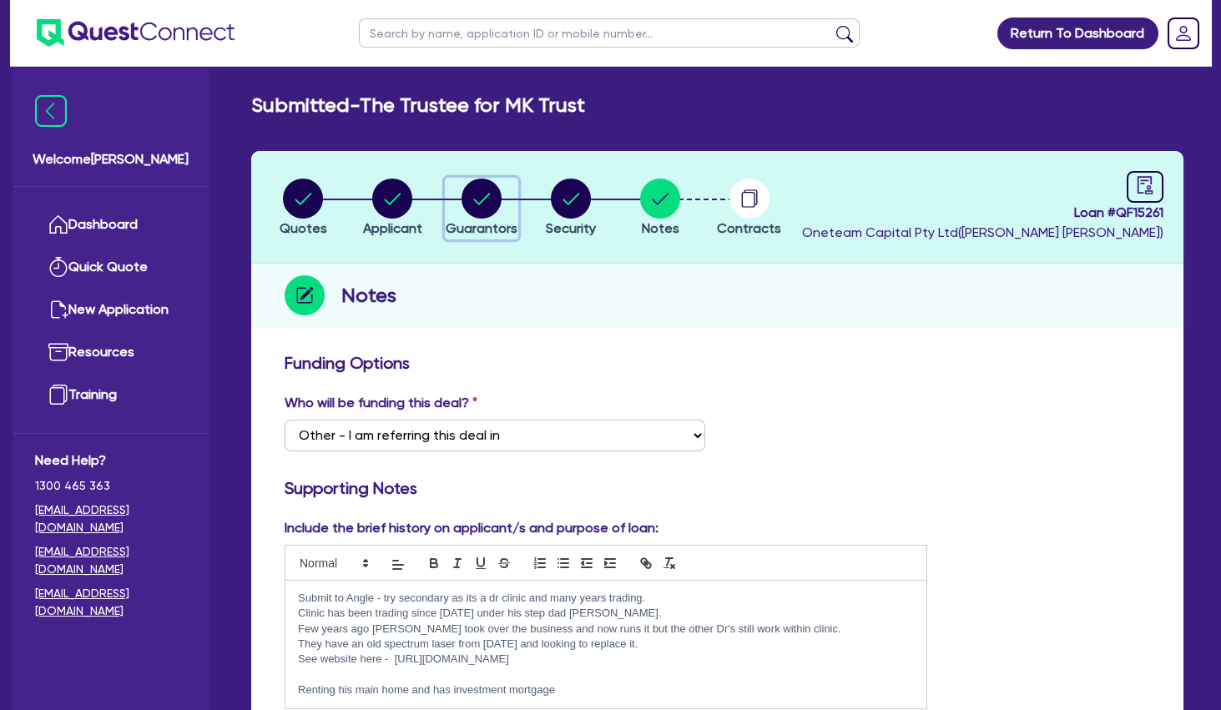
click at [488, 203] on circle "button" at bounding box center [482, 199] width 40 height 40
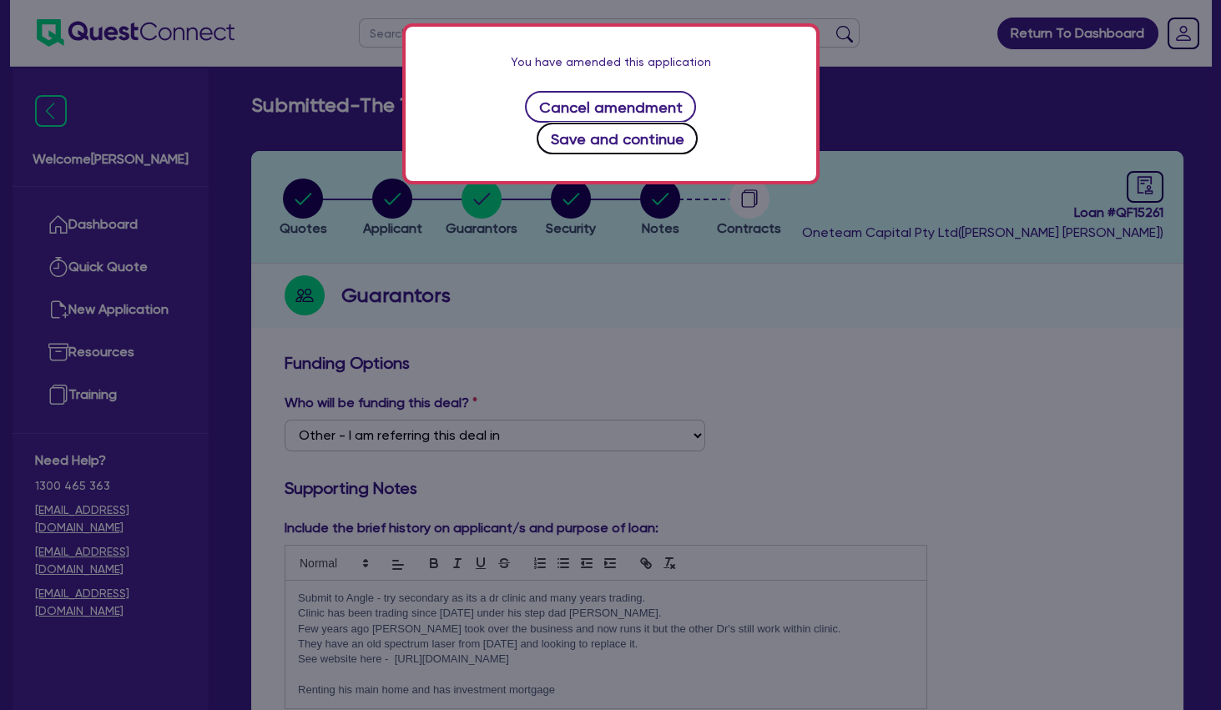
click at [618, 145] on button "Save and continue" at bounding box center [617, 139] width 161 height 32
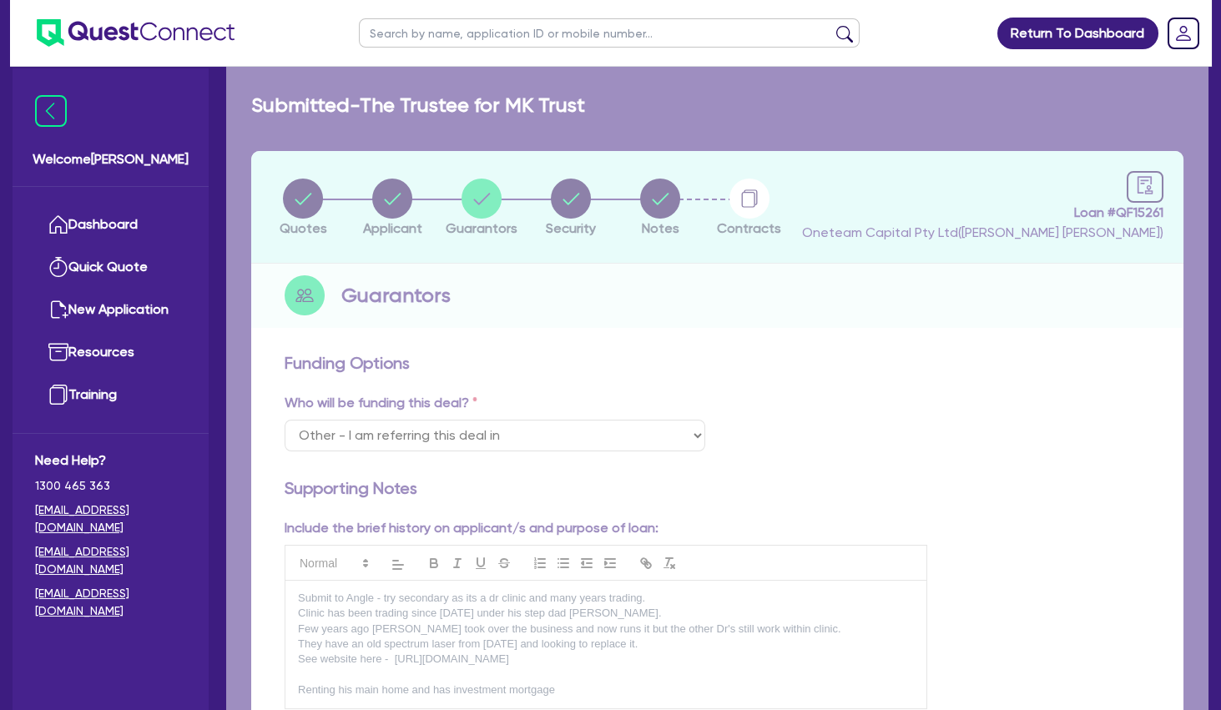
select select "MR"
select select "QLD"
select select "MARRIED"
select select "INVESTMENT_PROPERTY"
select select "CASH"
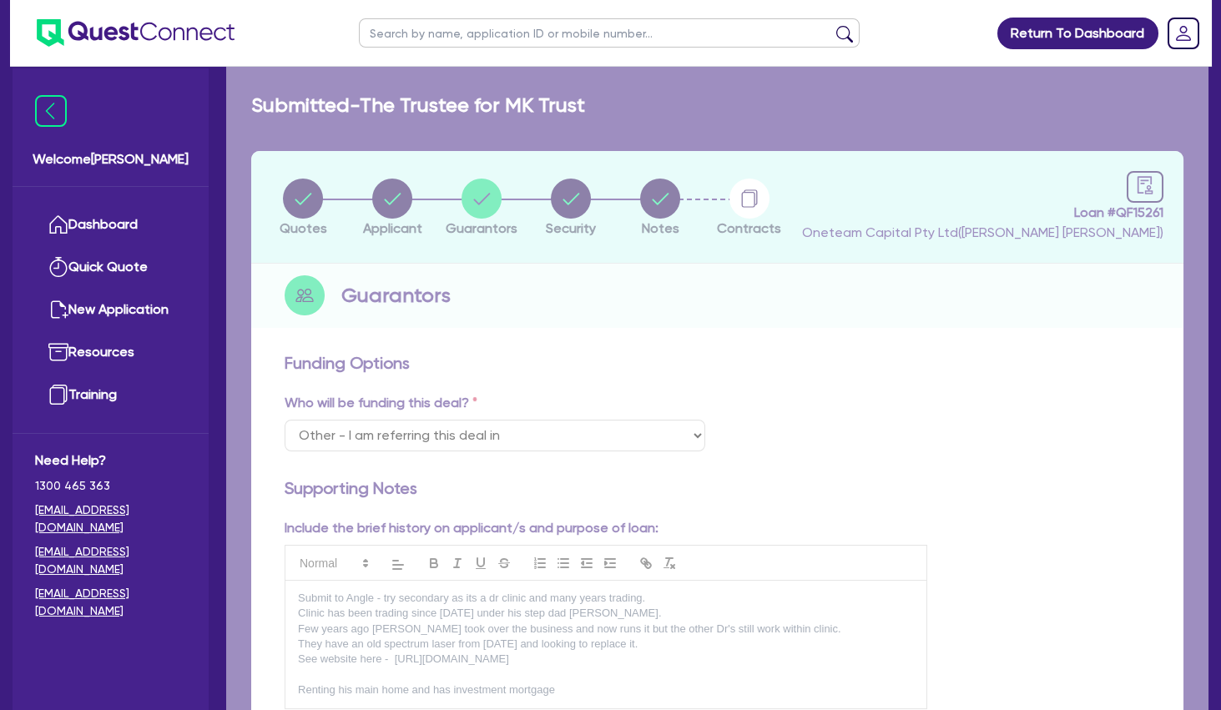
select select "VEHICLE"
select select "HOUSEHOLD_PERSONAL"
select select "OTHER"
select select "MORTGAGE"
select select "VEHICLE_LOAN"
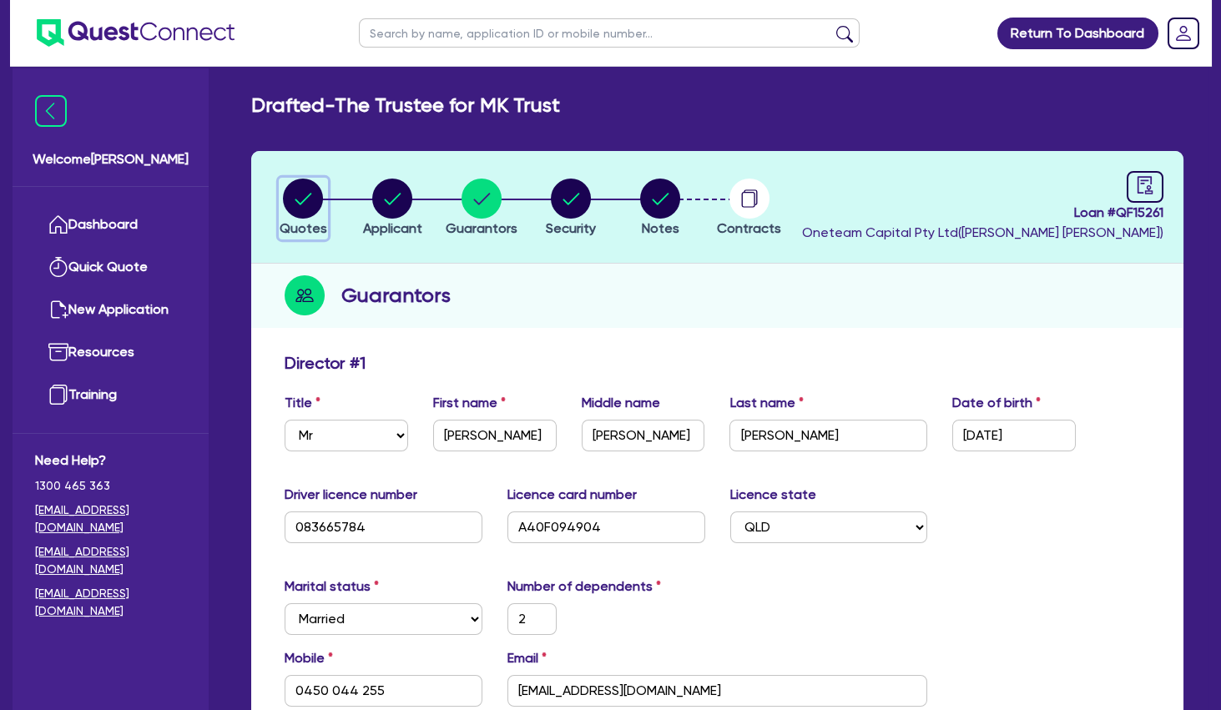
click at [316, 202] on circle "button" at bounding box center [303, 199] width 40 height 40
select select "SECONDARY_ASSETS"
select select "MEDICAL_DENTAL_LABORATORY_EQUIPMENT"
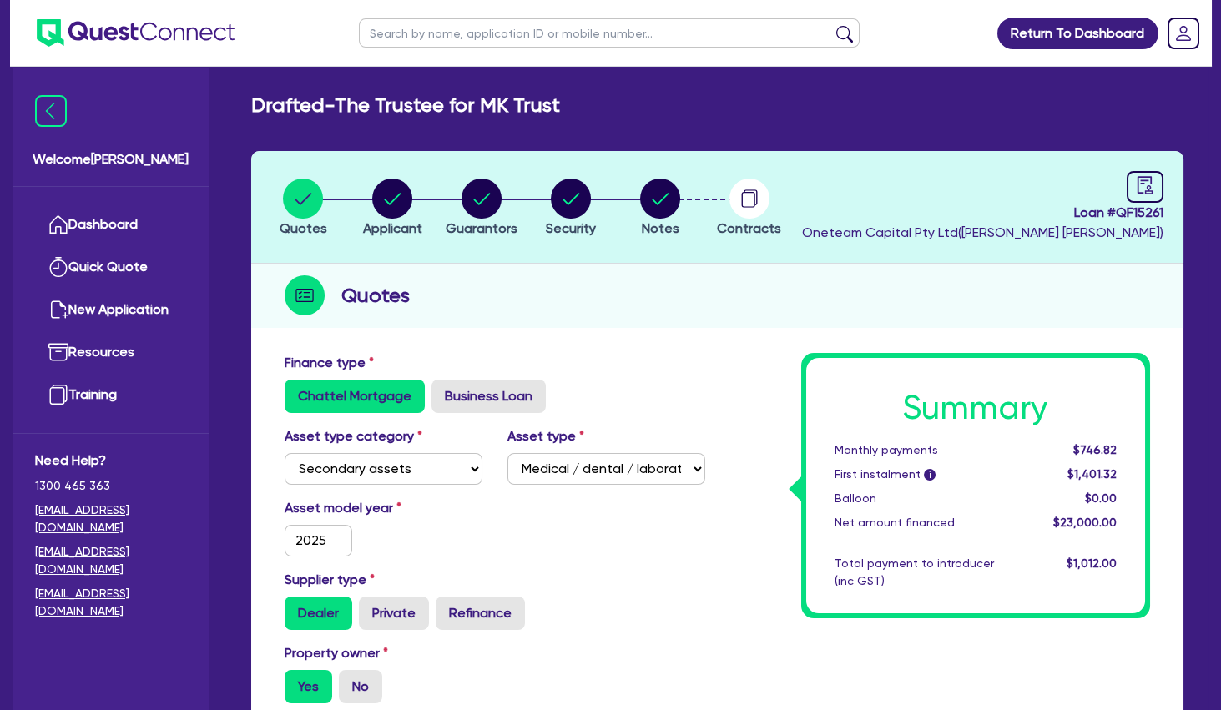
click at [371, 113] on h2 "Drafted - The Trustee for MK Trust" at bounding box center [405, 105] width 309 height 24
click at [100, 235] on link "Dashboard" at bounding box center [110, 225] width 151 height 43
